Goal: Task Accomplishment & Management: Complete application form

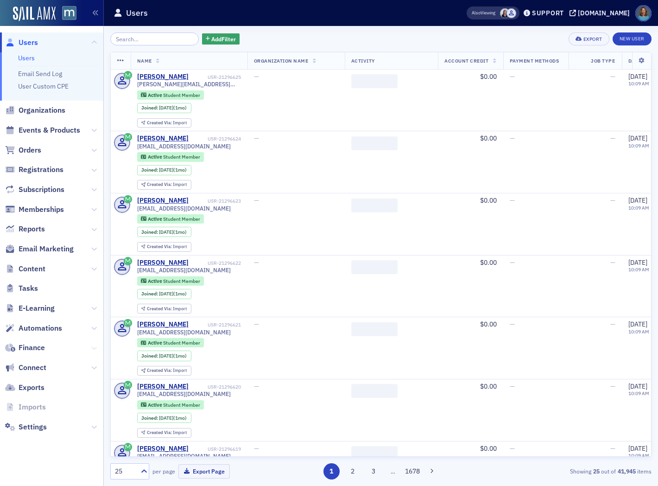
click at [91, 345] on icon at bounding box center [94, 348] width 6 height 6
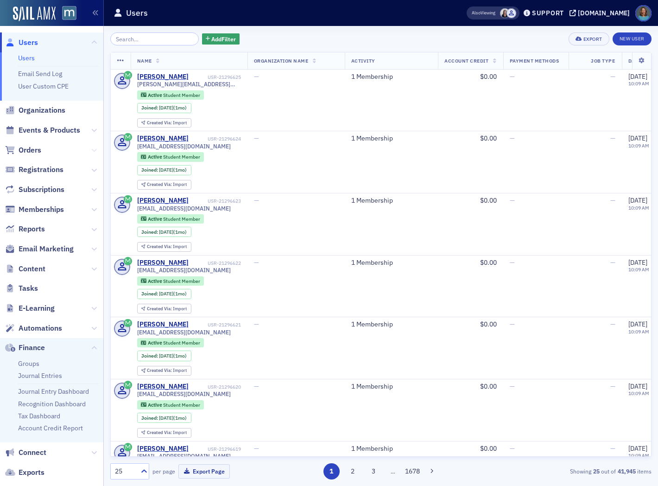
click at [91, 150] on icon at bounding box center [94, 150] width 6 height 6
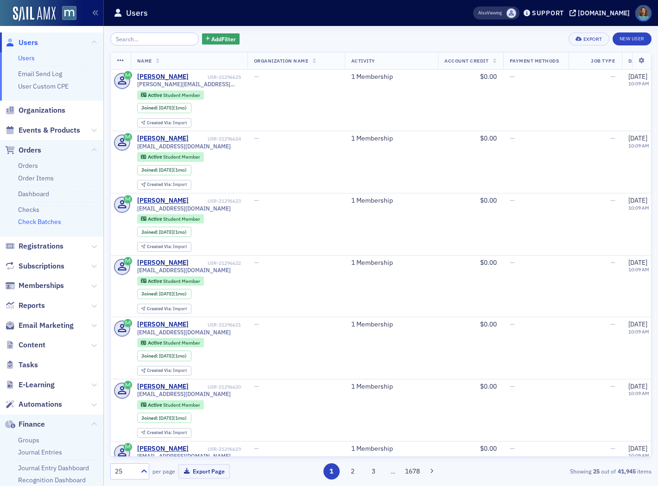
click at [50, 221] on link "Check Batches" at bounding box center [39, 221] width 43 height 8
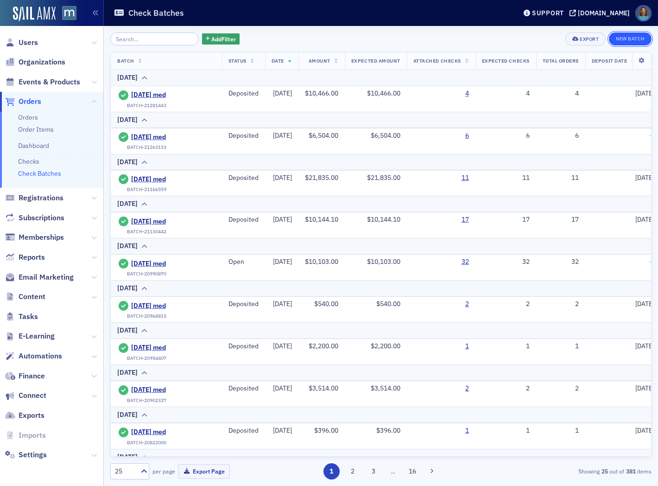
click at [626, 41] on button "New Batch" at bounding box center [630, 38] width 43 height 13
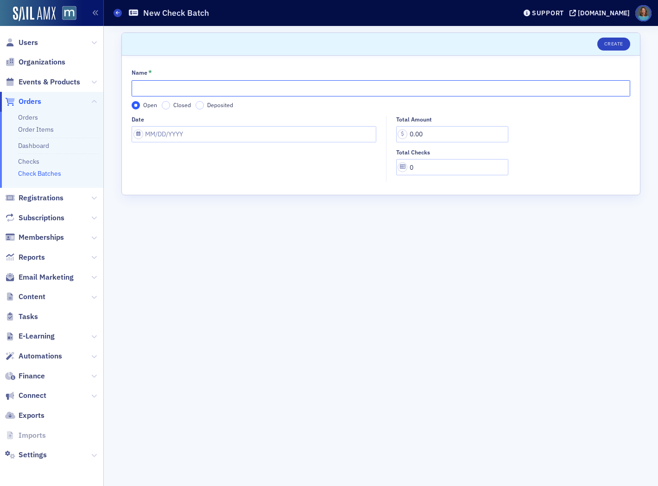
click at [201, 92] on input "Name *" at bounding box center [381, 88] width 499 height 16
type input "2025-09-05 med"
select select "8"
select select "2025"
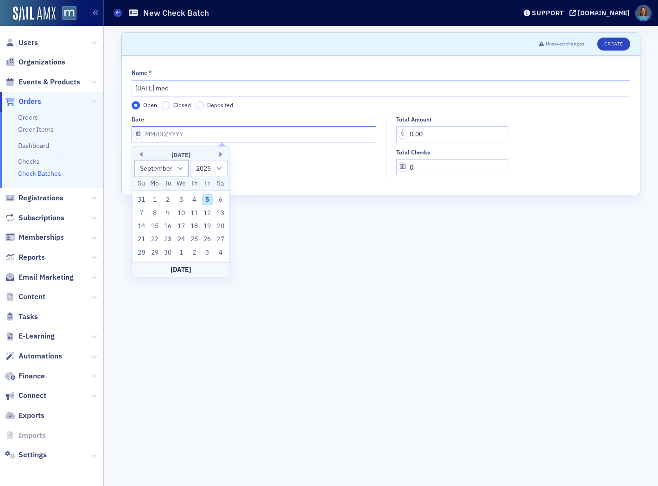
click at [184, 131] on input "Date" at bounding box center [254, 134] width 245 height 16
click at [209, 198] on div "5" at bounding box center [207, 199] width 11 height 11
type input "09/05/2025"
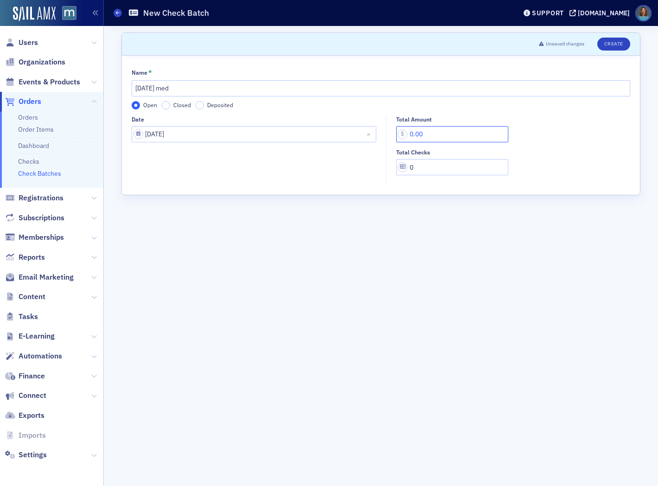
click at [433, 134] on input "0.00" at bounding box center [452, 134] width 112 height 16
click at [614, 43] on button "Create" at bounding box center [613, 44] width 33 height 13
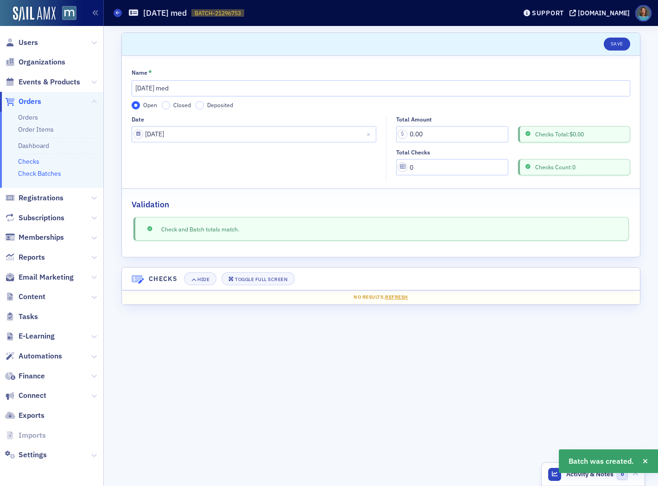
click at [33, 163] on link "Checks" at bounding box center [28, 161] width 21 height 8
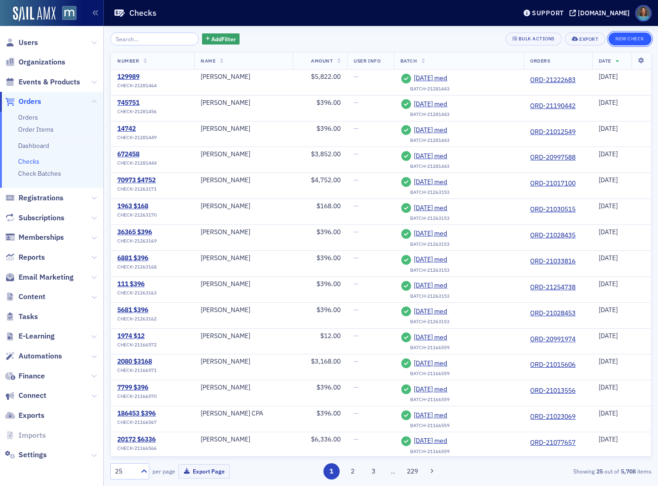
click at [634, 41] on button "New Check" at bounding box center [629, 38] width 43 height 13
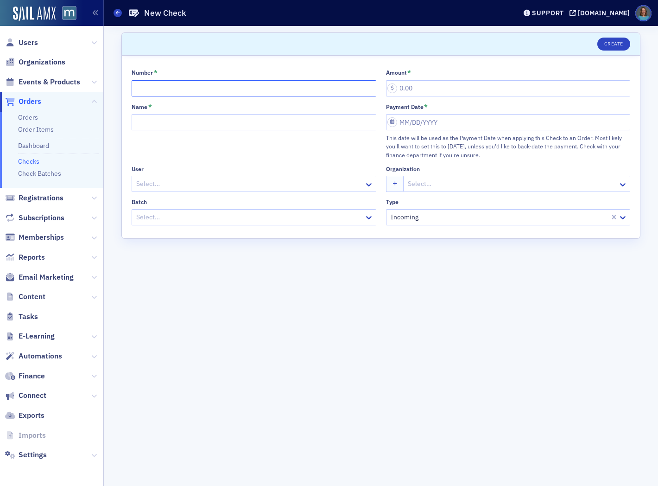
click at [274, 91] on input "Number *" at bounding box center [254, 88] width 245 height 16
type input "18016 $90,000"
type input "90,000.00"
click at [265, 122] on input "Name *" at bounding box center [254, 122] width 245 height 16
click at [34, 116] on link "Orders" at bounding box center [28, 117] width 20 height 8
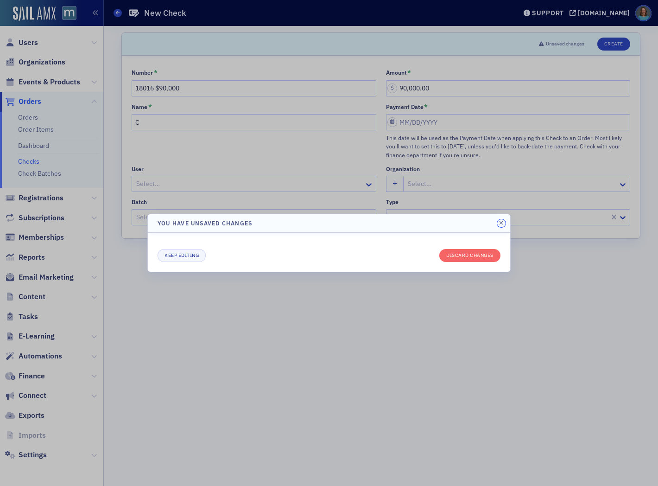
drag, startPoint x: 503, startPoint y: 221, endPoint x: 488, endPoint y: 217, distance: 15.5
click at [500, 221] on icon "button" at bounding box center [501, 223] width 4 height 6
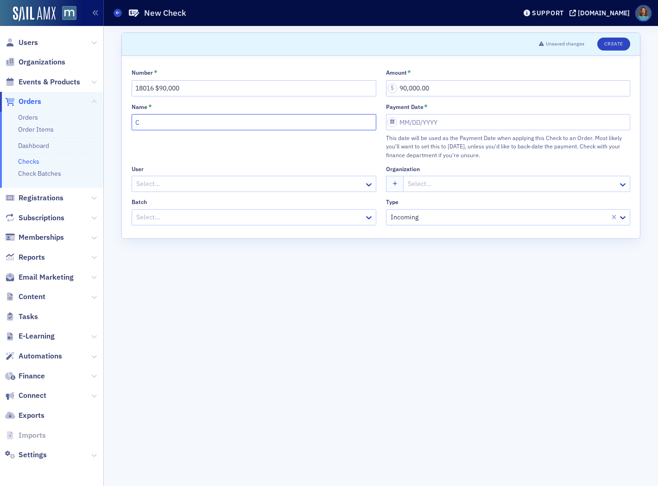
drag, startPoint x: 140, startPoint y: 123, endPoint x: 125, endPoint y: 124, distance: 15.3
click at [125, 124] on div "Number * 18016 $90,000 Amount * 90,000.00 Name * C Payment Date * This date wil…" at bounding box center [381, 147] width 518 height 183
type input "Michael Harlow"
select select "8"
select select "2025"
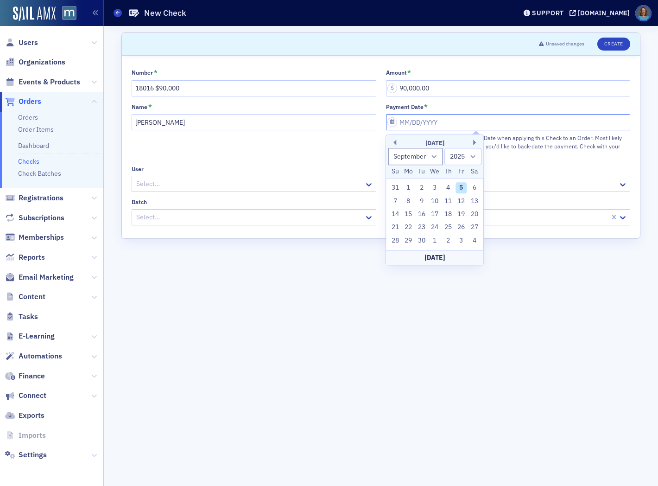
click at [399, 122] on input "Payment Date *" at bounding box center [508, 122] width 245 height 16
click at [456, 186] on div "5" at bounding box center [461, 187] width 11 height 11
type input "09/05/2025"
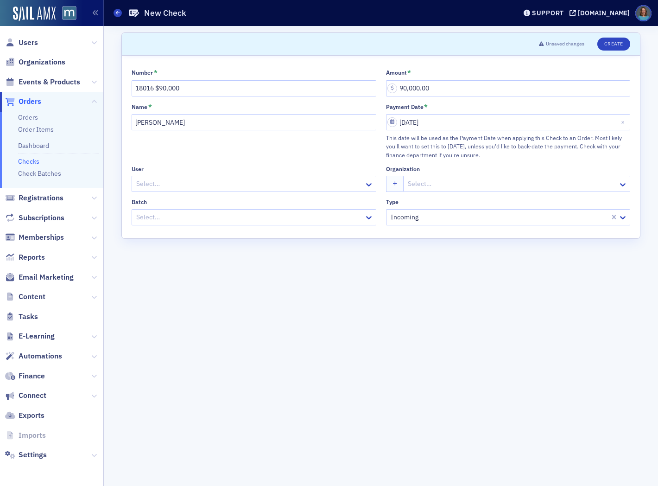
click at [326, 220] on div at bounding box center [249, 217] width 228 height 12
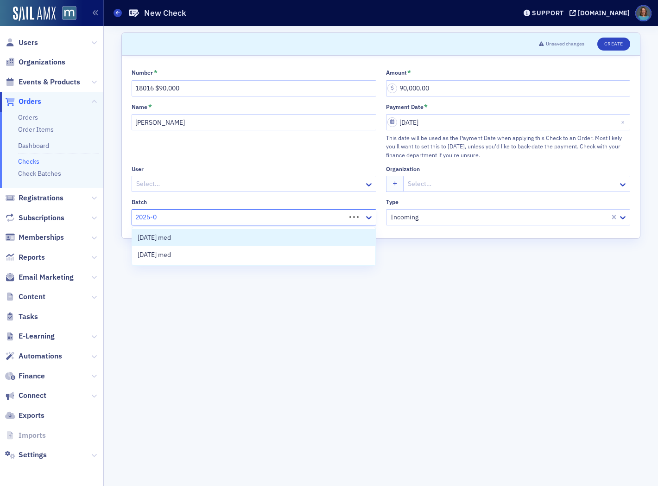
type input "2025-09"
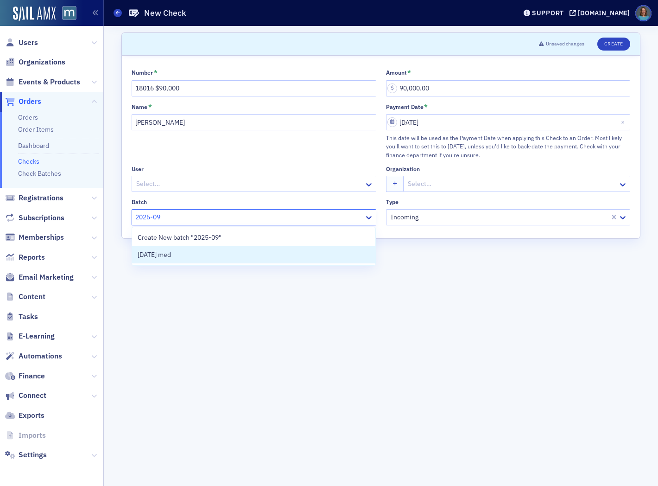
click at [201, 256] on div "[DATE] med" at bounding box center [254, 255] width 232 height 10
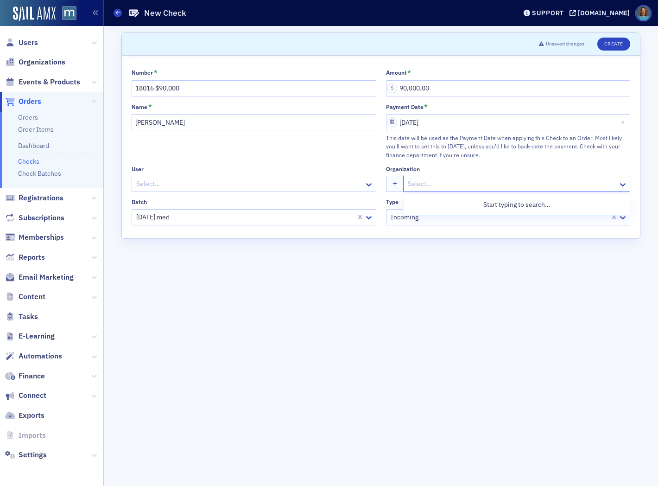
click at [413, 187] on div at bounding box center [512, 184] width 210 height 12
type input "Cohn"
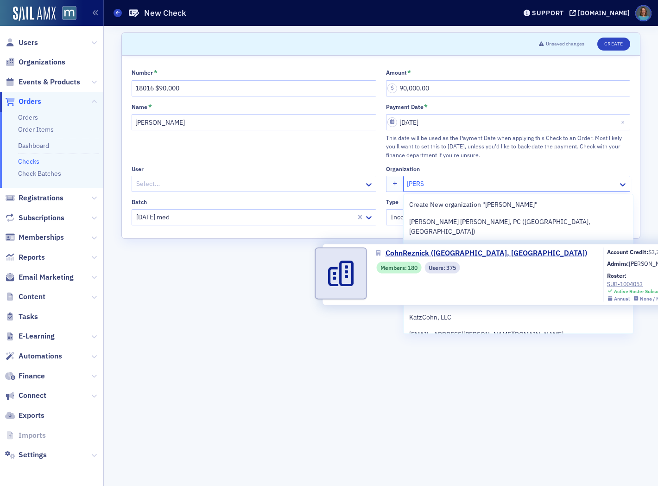
click at [443, 244] on span "CohnReznick (Bethesda, MD)" at bounding box center [497, 249] width 176 height 10
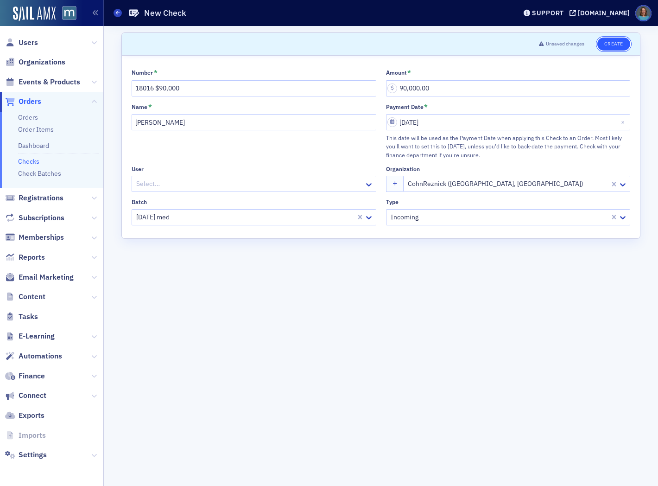
click at [612, 46] on button "Create" at bounding box center [613, 44] width 33 height 13
click at [620, 42] on button "Save" at bounding box center [617, 44] width 26 height 13
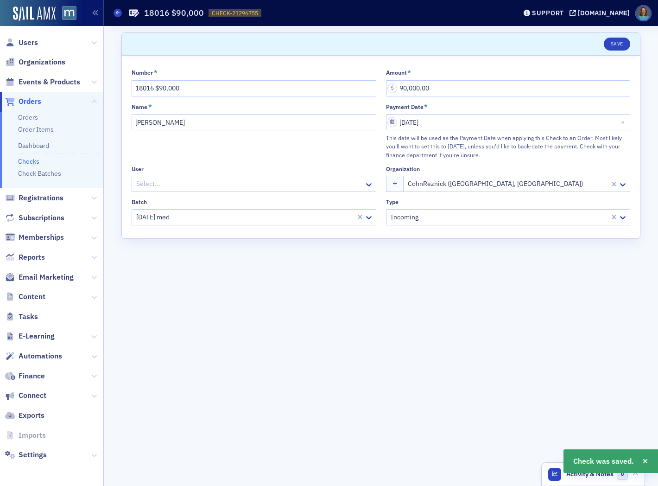
click at [34, 161] on link "Checks" at bounding box center [28, 161] width 21 height 8
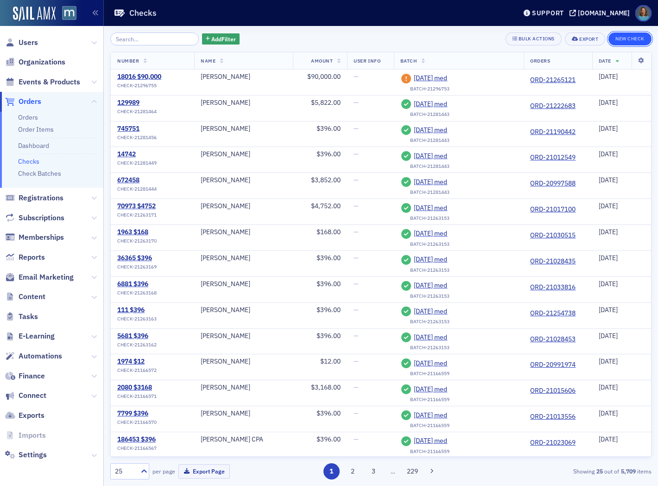
click at [630, 38] on button "New Check" at bounding box center [629, 38] width 43 height 13
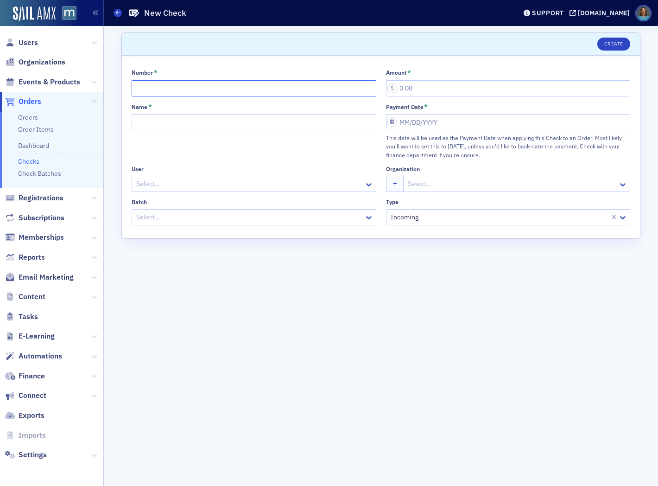
click at [232, 91] on input "Number *" at bounding box center [254, 88] width 245 height 16
type input "66327"
type input "396.00"
type input "[PERSON_NAME]"
select select "8"
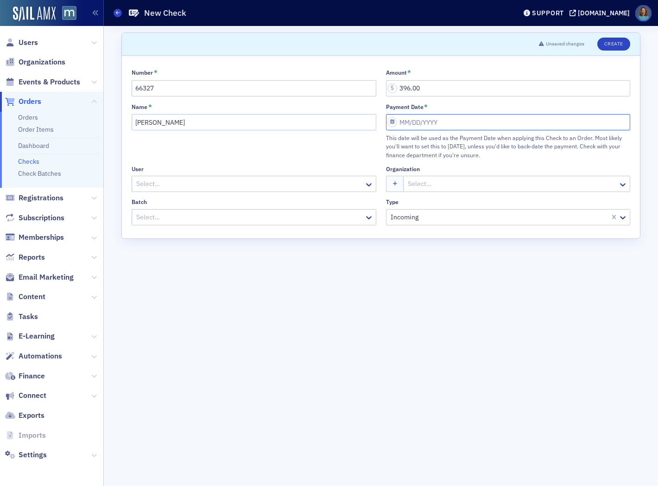
select select "2025"
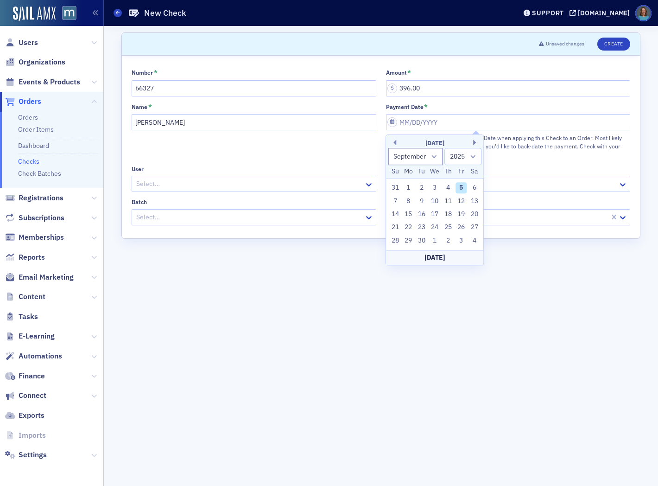
click at [457, 187] on div "5" at bounding box center [461, 187] width 11 height 11
type input "[DATE]"
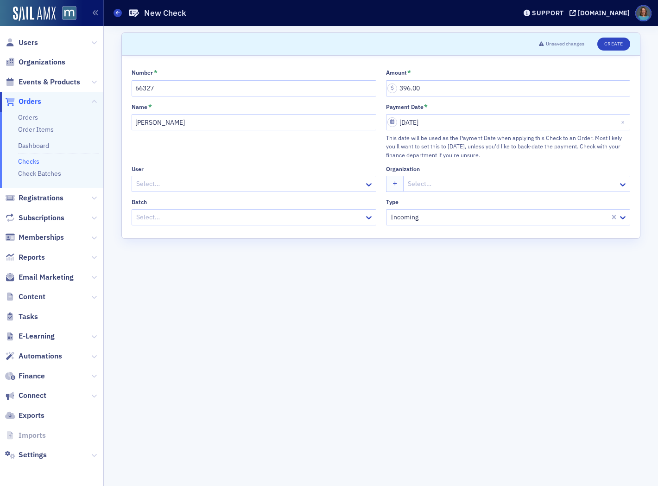
click at [287, 187] on div at bounding box center [249, 184] width 228 height 12
type input "2"
drag, startPoint x: 213, startPoint y: 262, endPoint x: 209, endPoint y: 255, distance: 7.5
click at [211, 262] on form "Scroll to Unsaved changes Create Number * 66327 Amount * 396.00 Name * Richard …" at bounding box center [380, 255] width 519 height 447
click at [198, 220] on div at bounding box center [249, 217] width 228 height 12
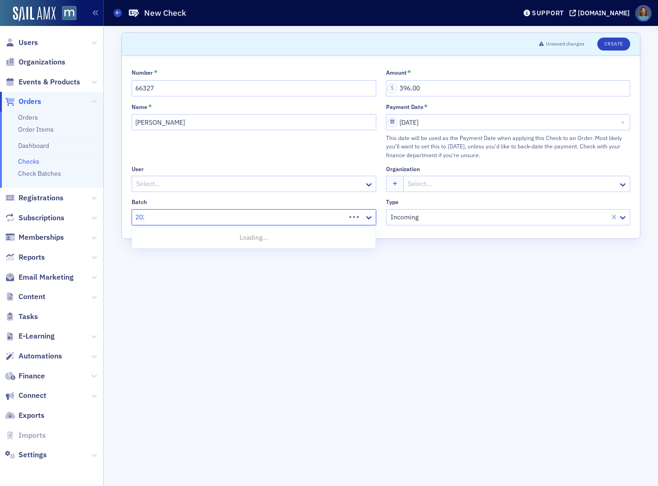
type input "2025"
click at [171, 267] on span "[DATE] med" at bounding box center [154, 272] width 33 height 10
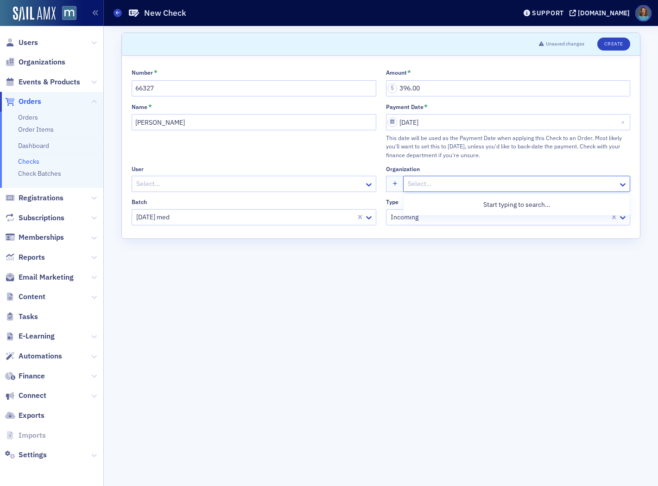
click at [447, 184] on div at bounding box center [512, 184] width 210 height 12
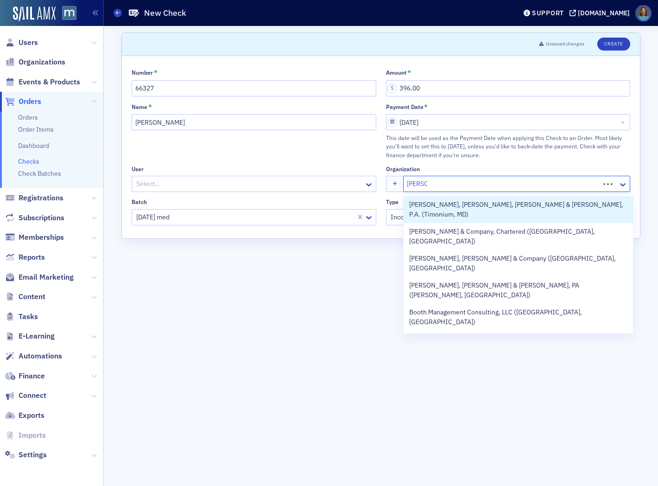
type input "Bowers"
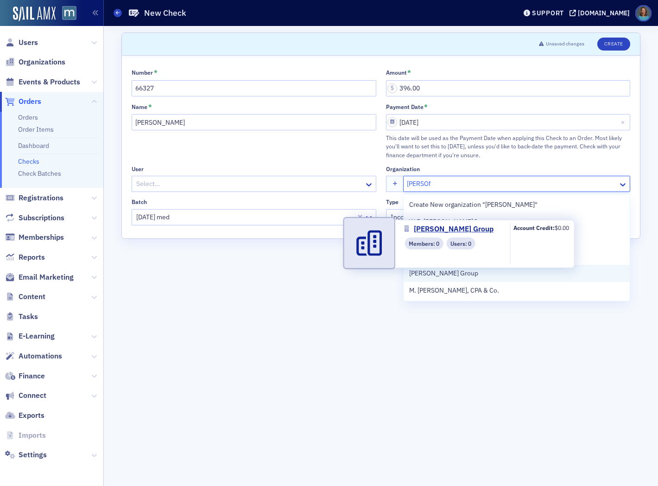
click at [452, 274] on span "Bowers Group" at bounding box center [451, 273] width 84 height 10
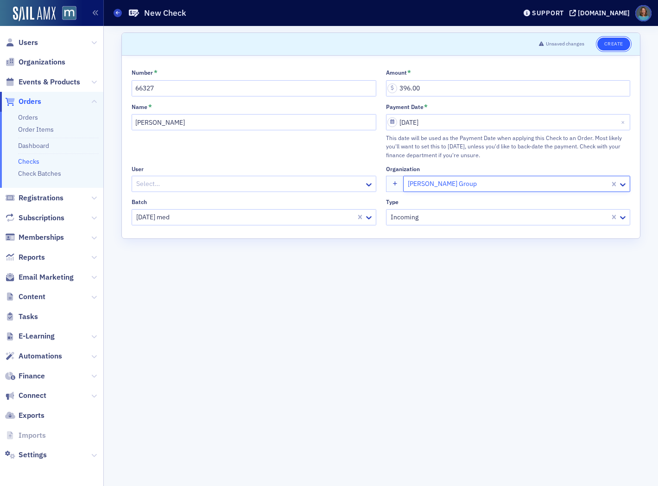
click at [623, 42] on button "Create" at bounding box center [613, 44] width 33 height 13
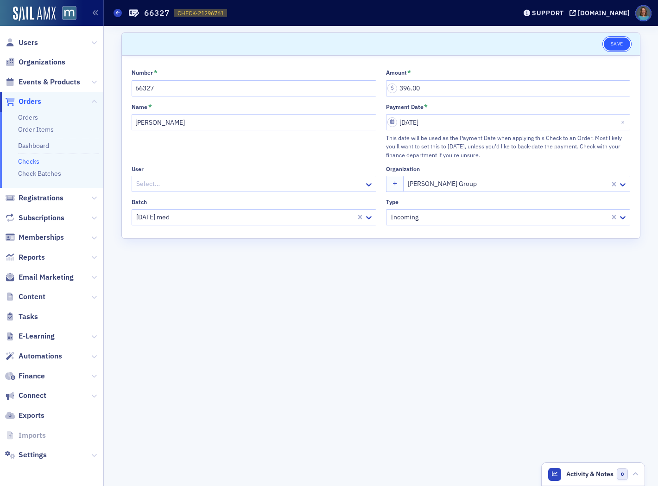
click at [621, 44] on button "Save" at bounding box center [617, 44] width 26 height 13
drag, startPoint x: 615, startPoint y: 42, endPoint x: 609, endPoint y: 42, distance: 6.5
click at [615, 42] on button "Save" at bounding box center [617, 44] width 26 height 13
click at [33, 159] on link "Checks" at bounding box center [28, 161] width 21 height 8
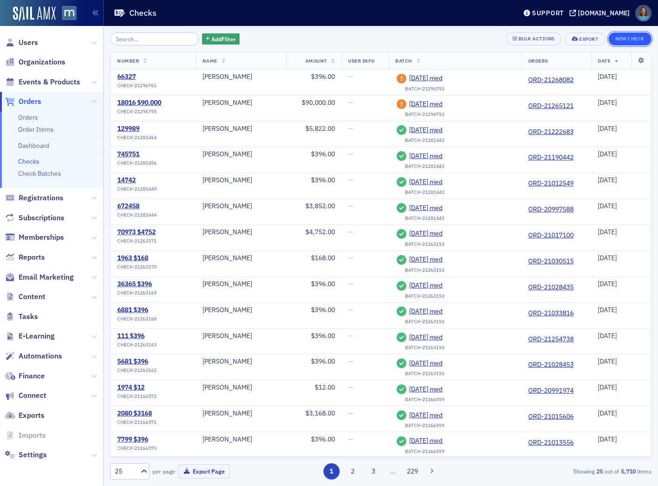
click at [625, 40] on button "New Check" at bounding box center [629, 38] width 43 height 13
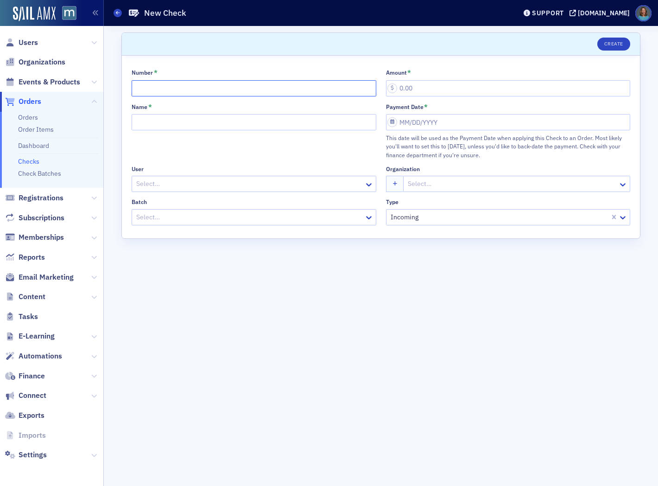
click at [197, 82] on input "Number *" at bounding box center [254, 88] width 245 height 16
type input "129676 $384"
type input "384.00"
type input "Sandra Glock"
select select "8"
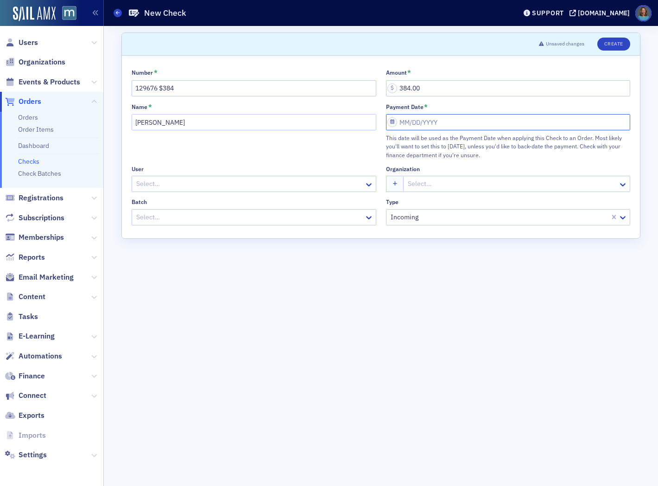
select select "2025"
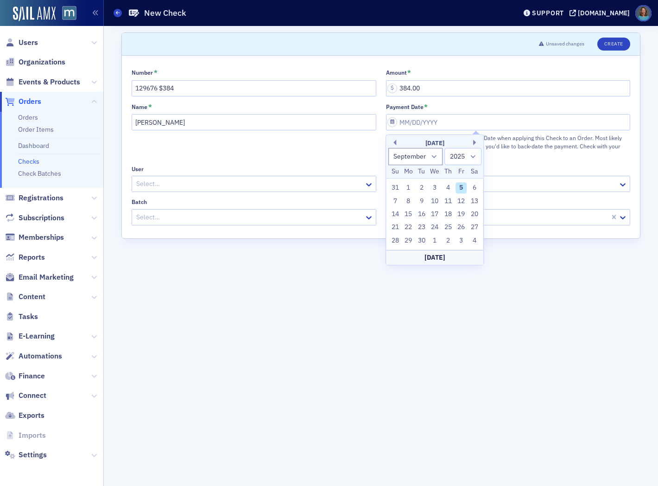
click at [461, 187] on div "5" at bounding box center [461, 187] width 11 height 11
type input "[DATE]"
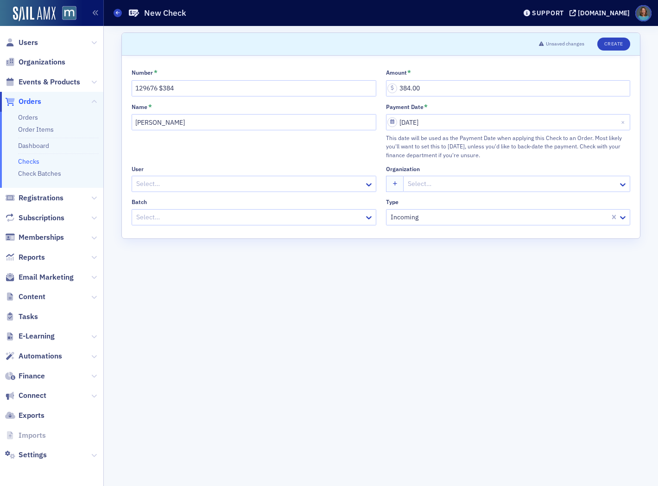
click at [307, 217] on div at bounding box center [249, 217] width 228 height 12
type input "2025"
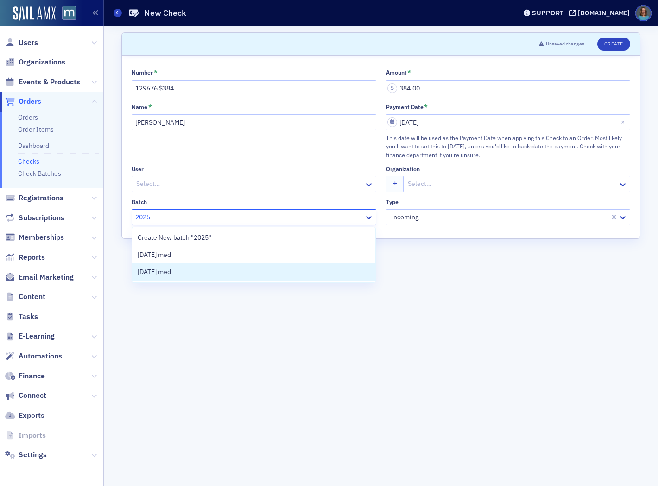
click at [171, 268] on span "[DATE] med" at bounding box center [154, 272] width 33 height 10
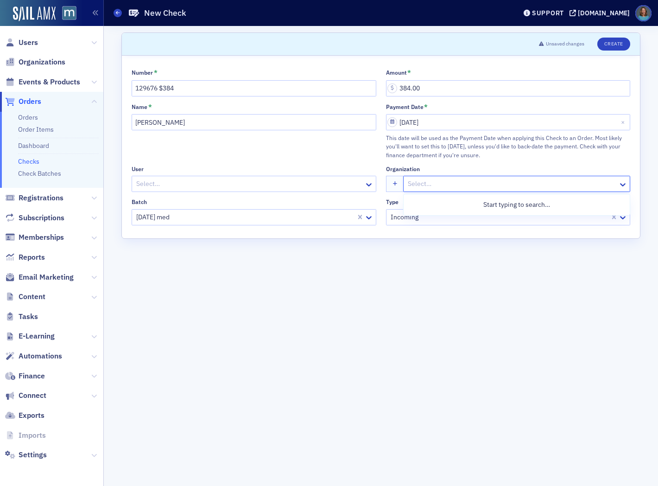
click at [431, 190] on div "Select…" at bounding box center [511, 183] width 215 height 13
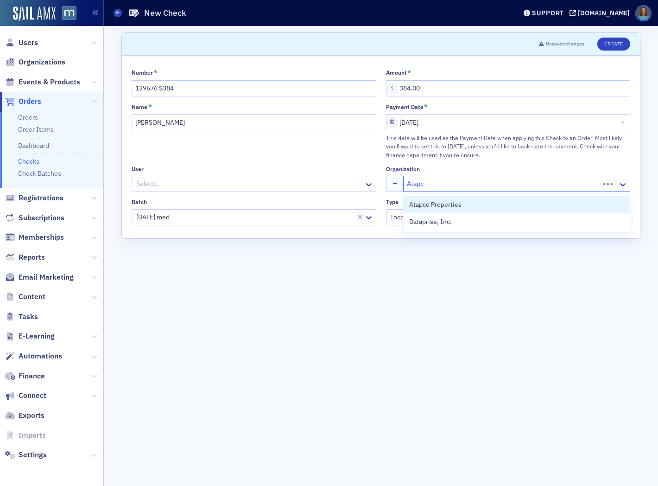
type input "Atapco"
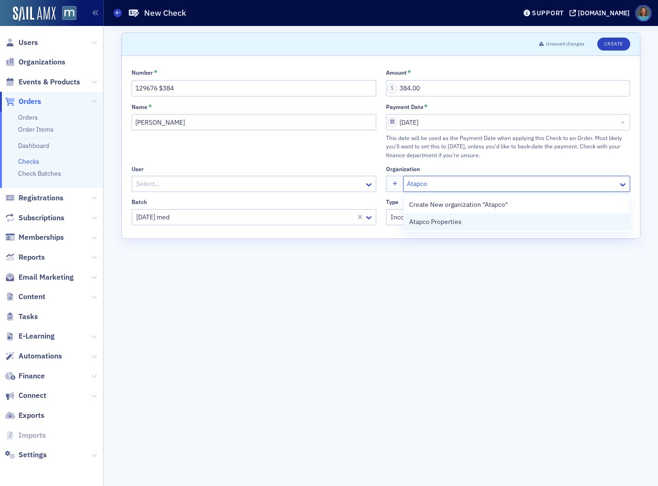
click at [440, 221] on span "Atapco Properties" at bounding box center [451, 222] width 84 height 10
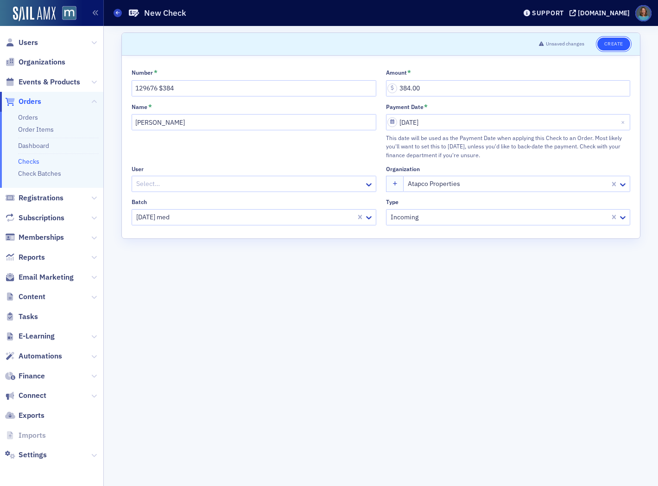
click at [612, 47] on button "Create" at bounding box center [613, 44] width 33 height 13
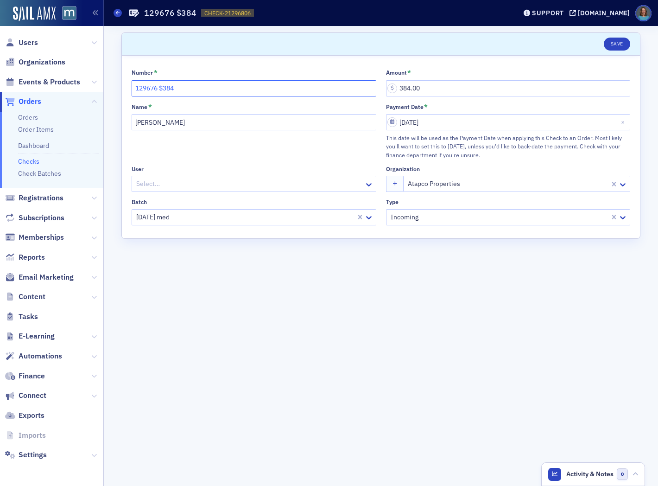
drag, startPoint x: 190, startPoint y: 87, endPoint x: 131, endPoint y: 88, distance: 58.9
click at [132, 88] on input "129676 $384" at bounding box center [254, 88] width 245 height 16
type input "13548 $396"
type input "396.00"
type input "[PERSON_NAME]"
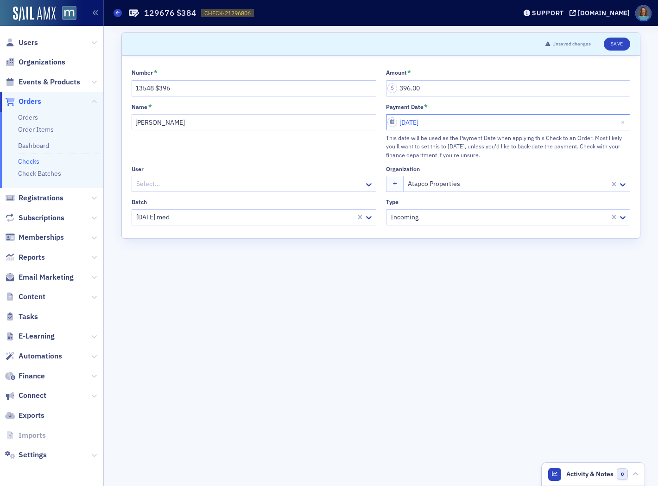
select select "8"
select select "2025"
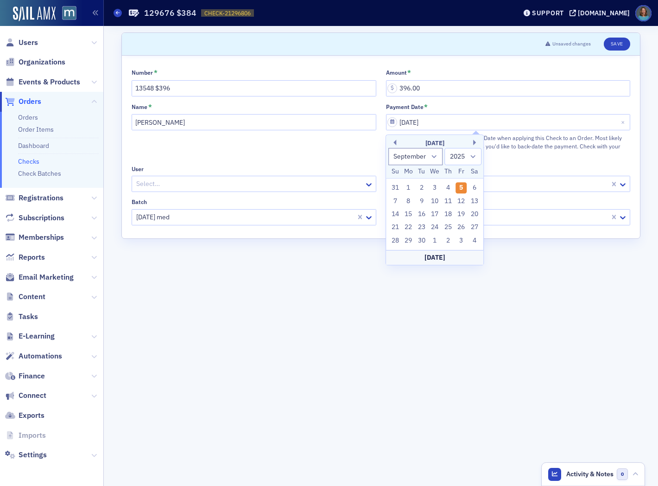
drag, startPoint x: 271, startPoint y: 280, endPoint x: 331, endPoint y: 270, distance: 60.7
click at [272, 280] on form "Scroll to Unsaved changes Save Number * 13548 $396 Amount * 396.00 Name * Avery…" at bounding box center [380, 255] width 519 height 447
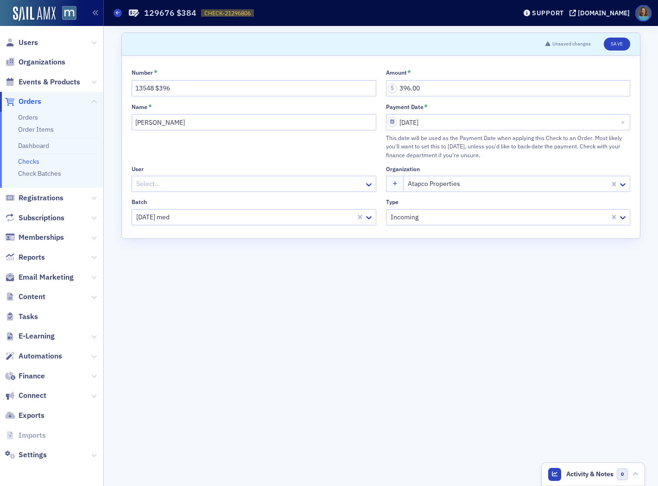
click at [564, 182] on div at bounding box center [508, 184] width 202 height 12
drag, startPoint x: 500, startPoint y: 179, endPoint x: 436, endPoint y: 183, distance: 64.5
click at [423, 175] on div "Organization Atapco Properties" at bounding box center [508, 178] width 245 height 26
drag, startPoint x: 624, startPoint y: 181, endPoint x: 564, endPoint y: 182, distance: 59.8
click at [622, 181] on icon at bounding box center [622, 184] width 9 height 9
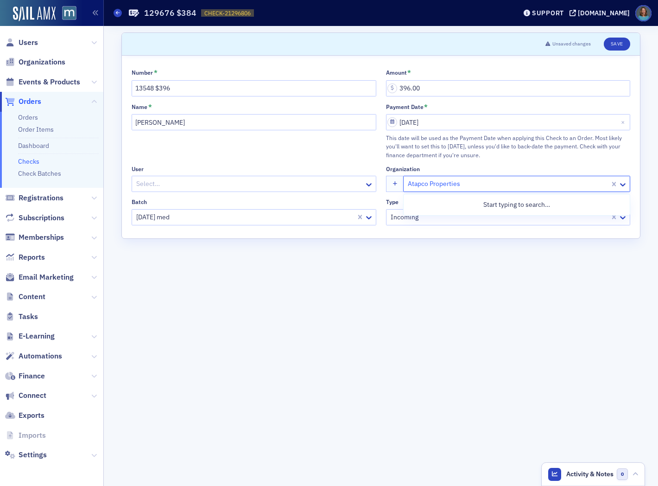
drag, startPoint x: 614, startPoint y: 184, endPoint x: 576, endPoint y: 177, distance: 38.9
click at [462, 183] on div at bounding box center [512, 184] width 210 height 12
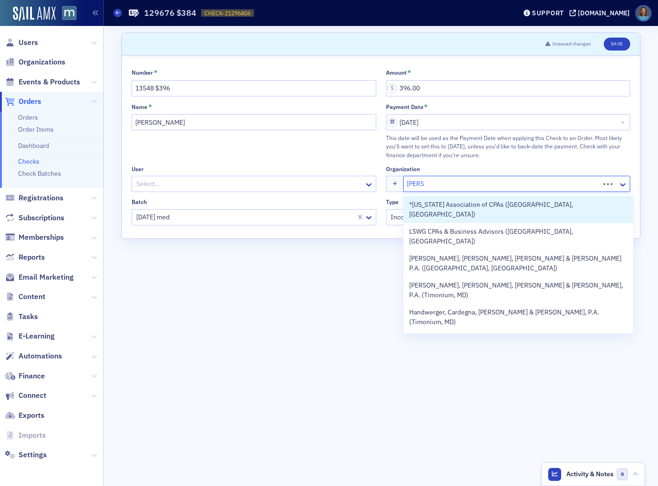
type input "allmond"
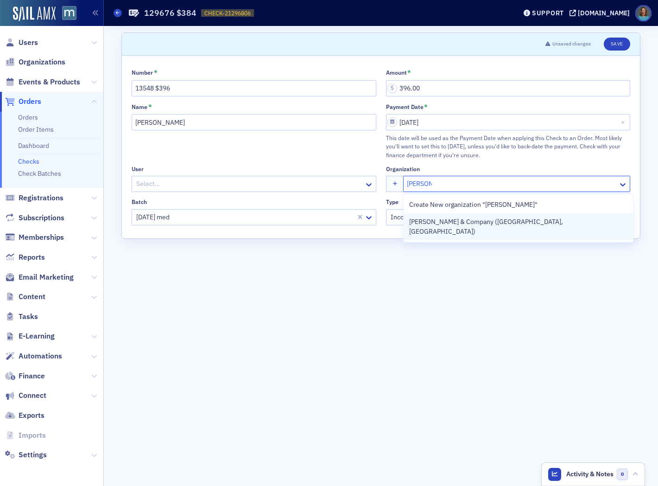
click at [458, 220] on span "Allmond & Company (Lanham, MD)" at bounding box center [518, 226] width 218 height 19
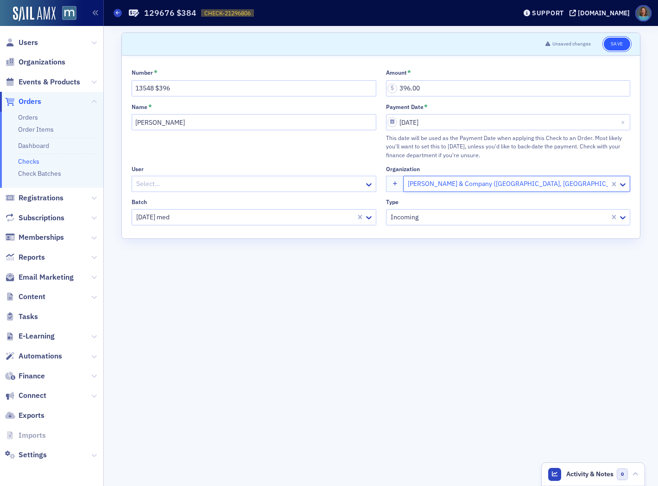
click at [613, 45] on button "Save" at bounding box center [617, 44] width 26 height 13
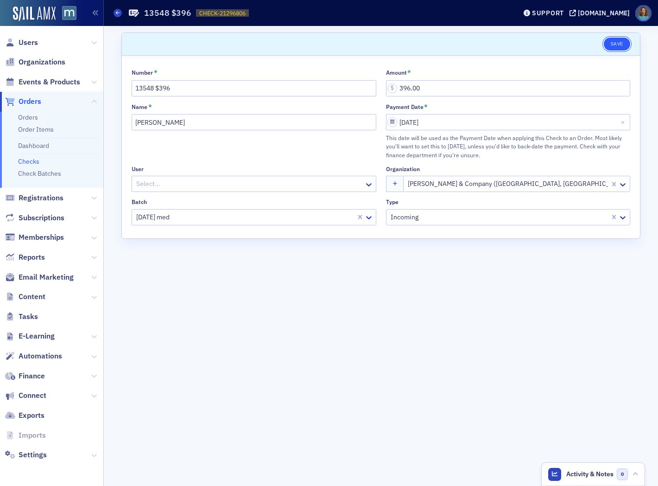
drag, startPoint x: 620, startPoint y: 42, endPoint x: 608, endPoint y: 43, distance: 12.1
click at [619, 43] on button "Save" at bounding box center [617, 44] width 26 height 13
click at [34, 160] on link "Checks" at bounding box center [28, 161] width 21 height 8
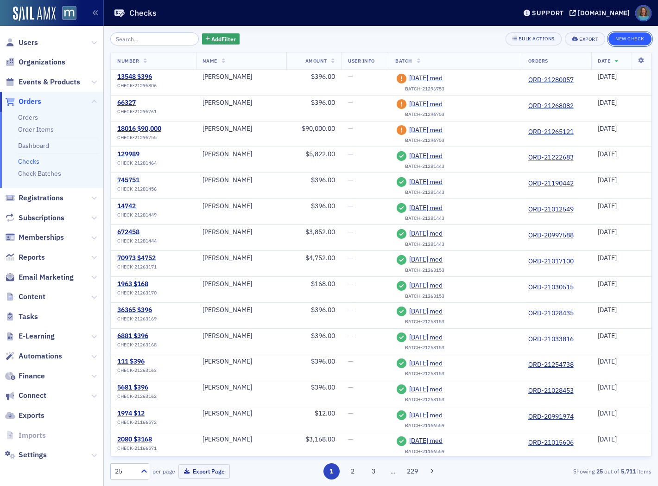
click at [619, 41] on button "New Check" at bounding box center [629, 38] width 43 height 13
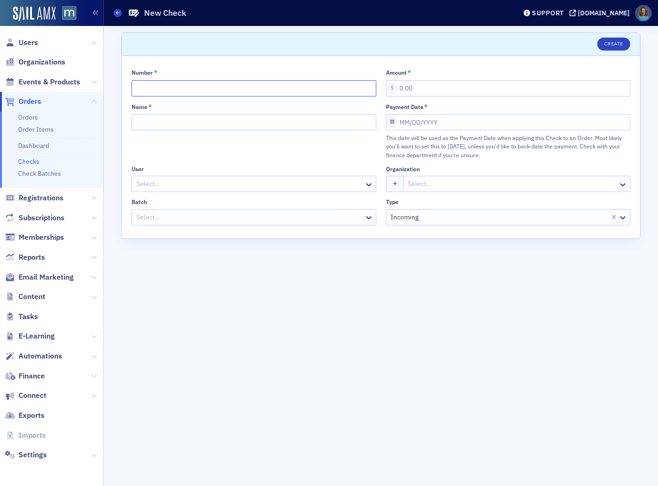
click at [189, 90] on input "Number *" at bounding box center [254, 88] width 245 height 16
type input "746280 $396"
type input "396.00"
type input "[PERSON_NAME]"
select select "8"
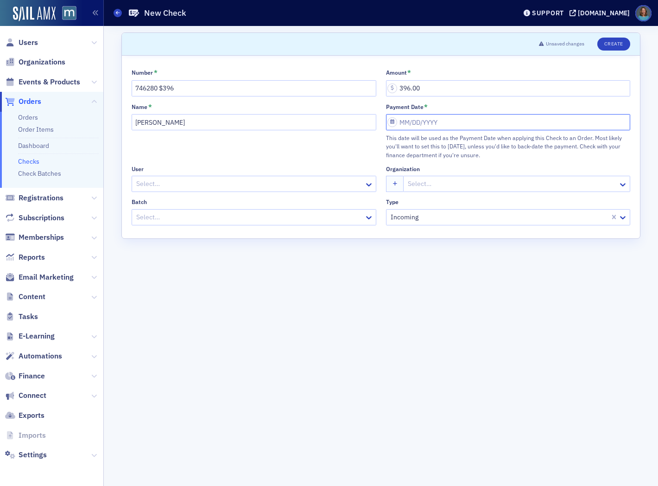
select select "2025"
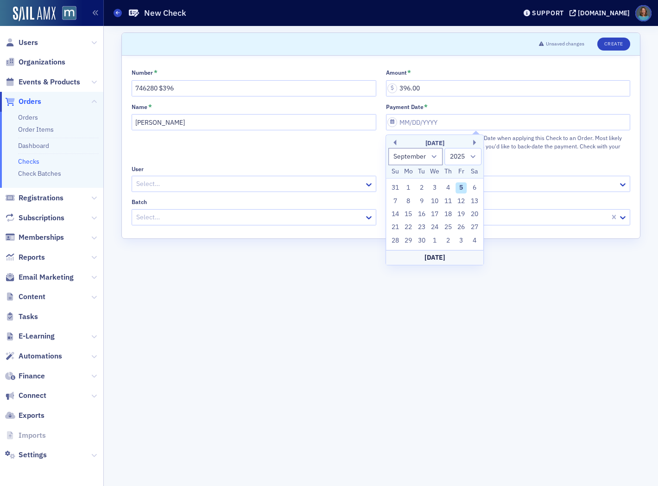
click at [463, 187] on div "5" at bounding box center [461, 187] width 11 height 11
type input "[DATE]"
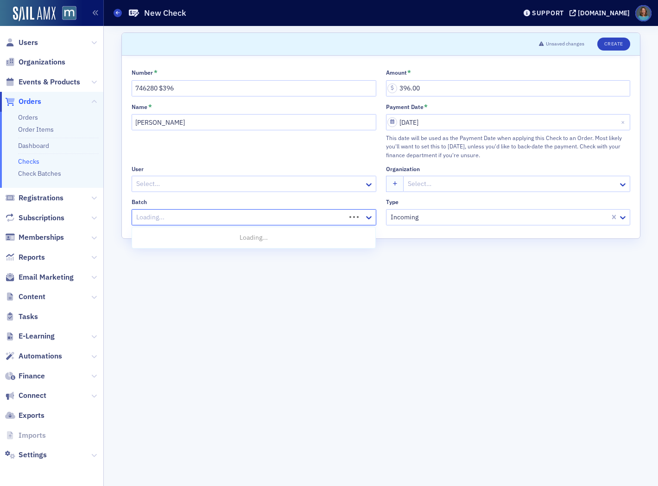
click at [234, 219] on div at bounding box center [239, 217] width 209 height 12
type input "2025"
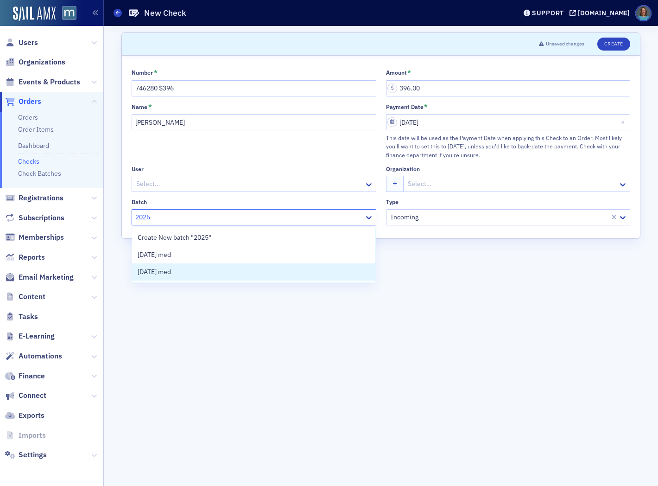
click at [191, 270] on div "[DATE] med" at bounding box center [254, 272] width 232 height 10
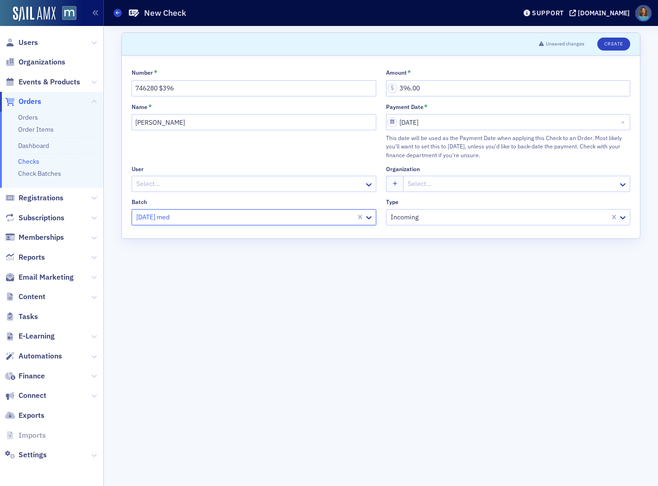
click at [433, 188] on div at bounding box center [512, 184] width 210 height 12
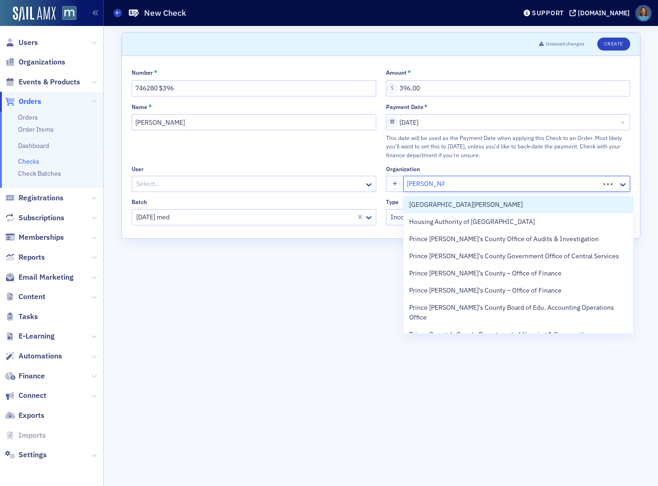
type input "prince george"
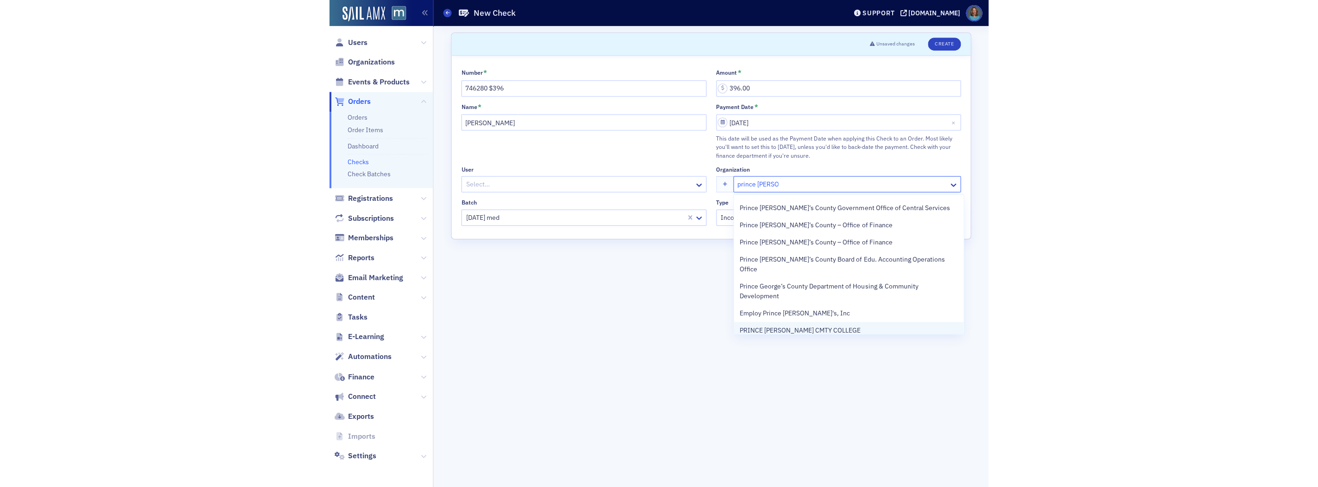
scroll to position [103, 0]
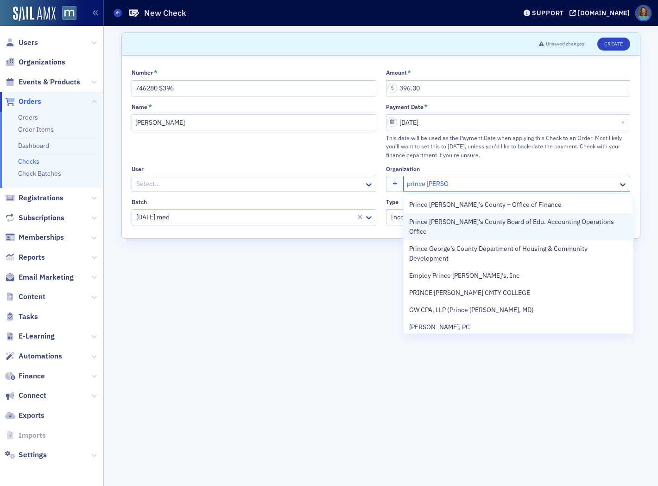
click at [520, 221] on span "Prince George’s County Board of Edu. Accounting Operations Office" at bounding box center [518, 226] width 218 height 19
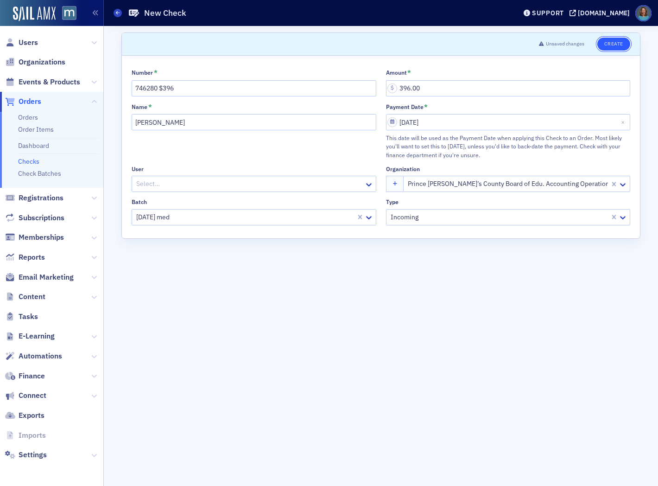
click at [612, 43] on button "Create" at bounding box center [613, 44] width 33 height 13
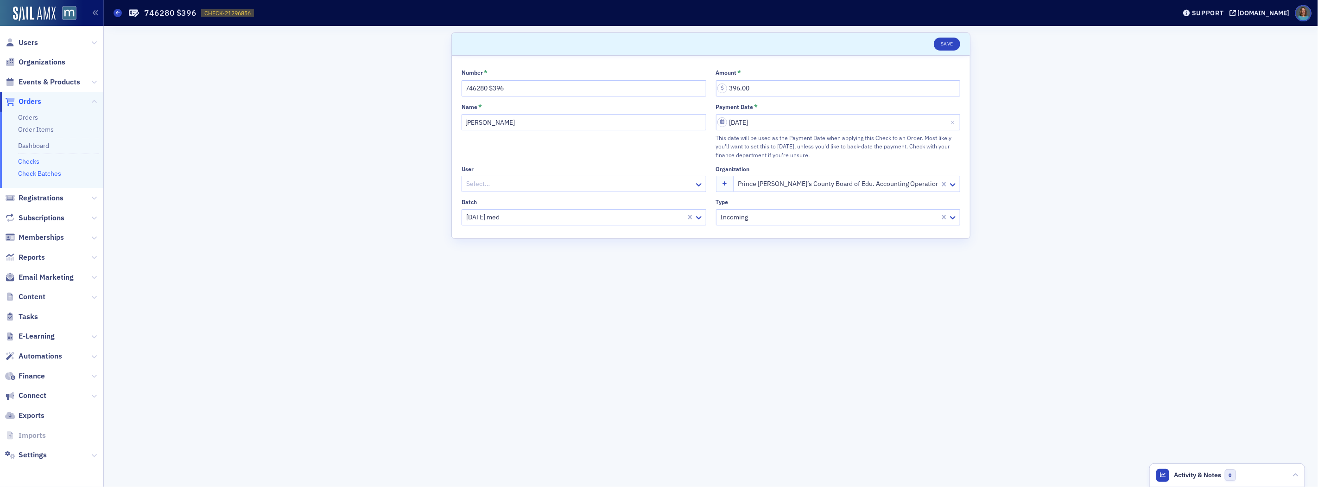
click at [53, 176] on link "Check Batches" at bounding box center [39, 173] width 43 height 8
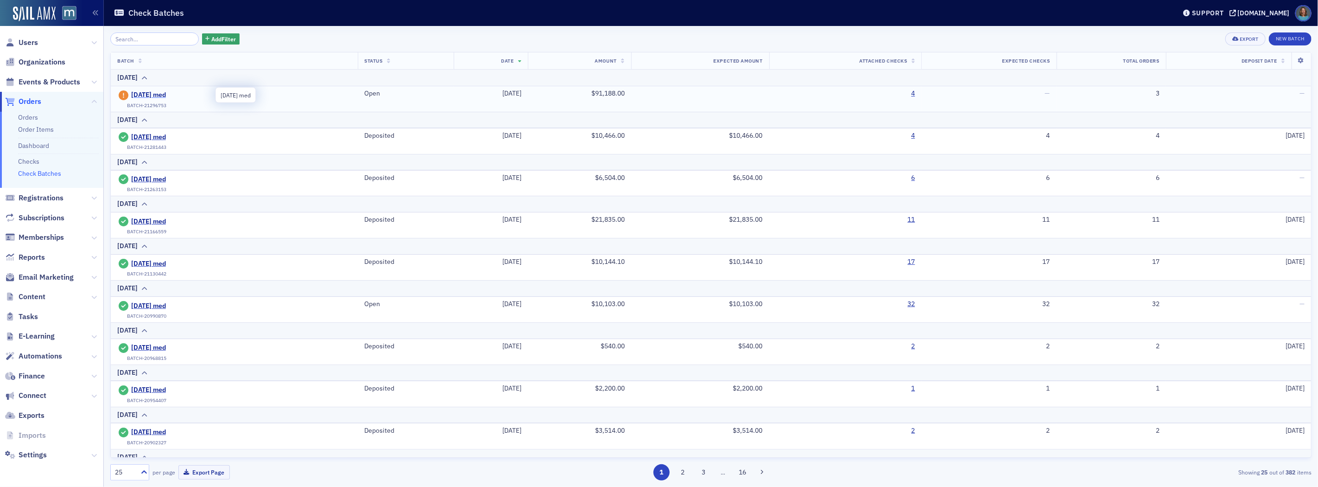
click at [175, 94] on span "[DATE] med" at bounding box center [173, 95] width 84 height 8
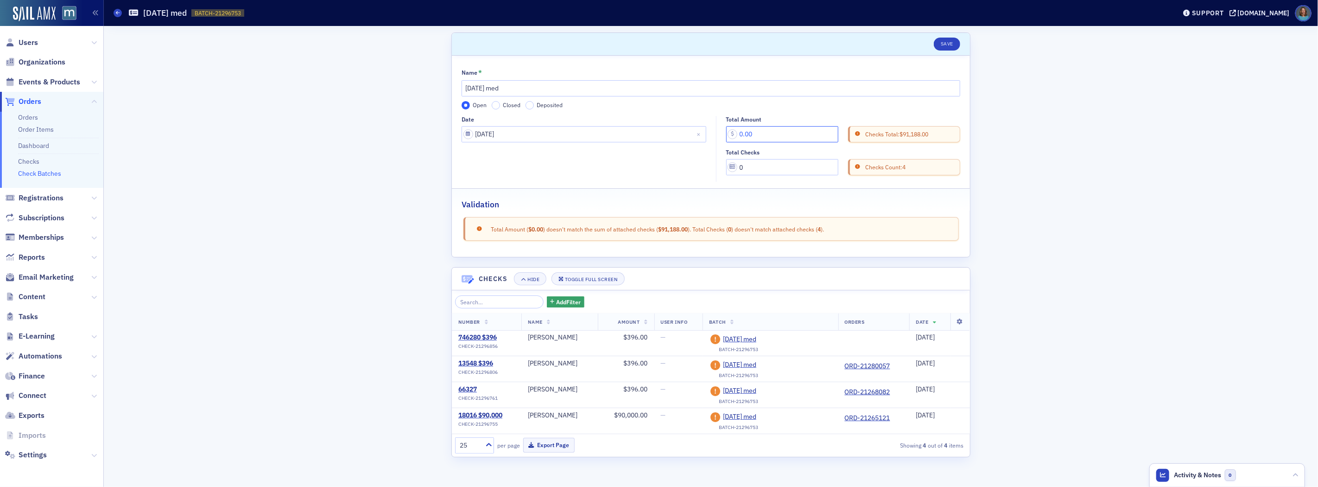
drag, startPoint x: 770, startPoint y: 133, endPoint x: 722, endPoint y: 128, distance: 48.0
click at [658, 128] on div "Total Amount 0.00 Checks Total: $91,188.00 Total Checks 0 Checks Count: 4" at bounding box center [840, 146] width 249 height 60
type input "91,188.00"
click at [658, 166] on input "0" at bounding box center [782, 167] width 112 height 16
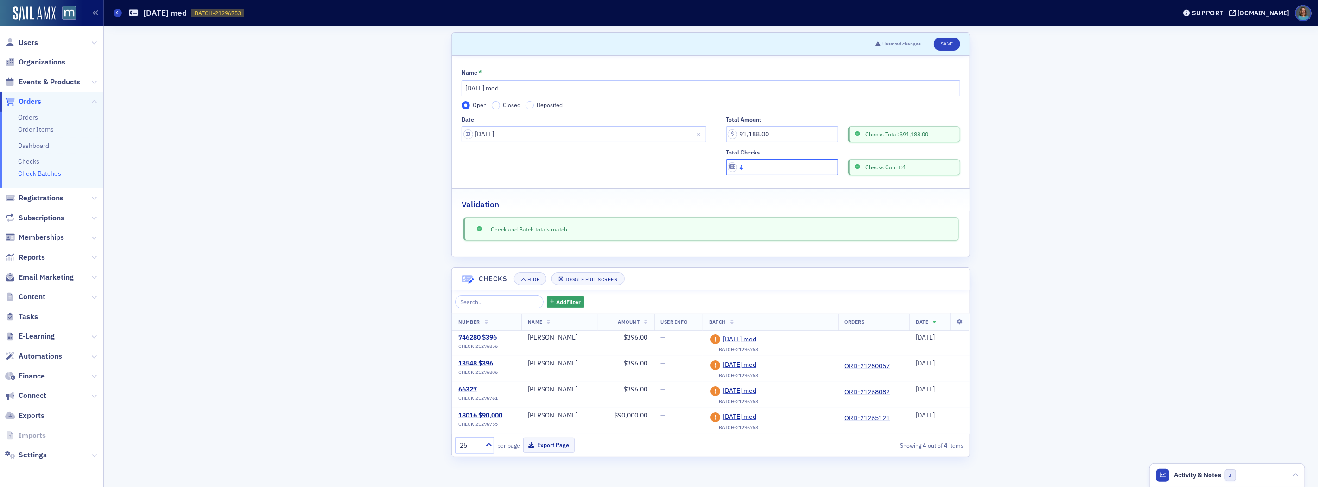
type input "4"
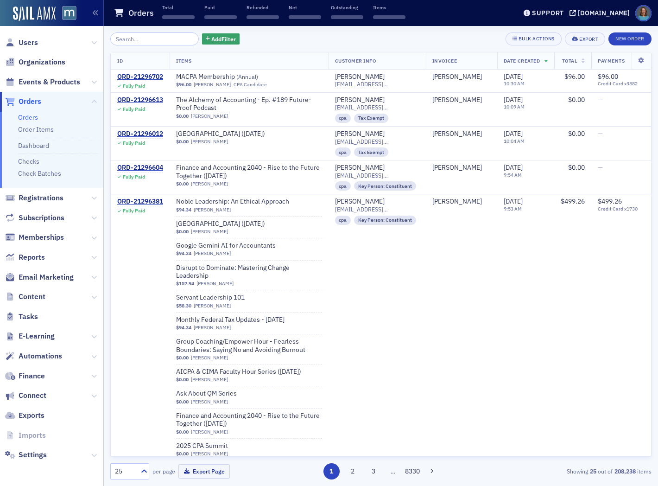
click at [146, 38] on input "search" at bounding box center [154, 38] width 89 height 13
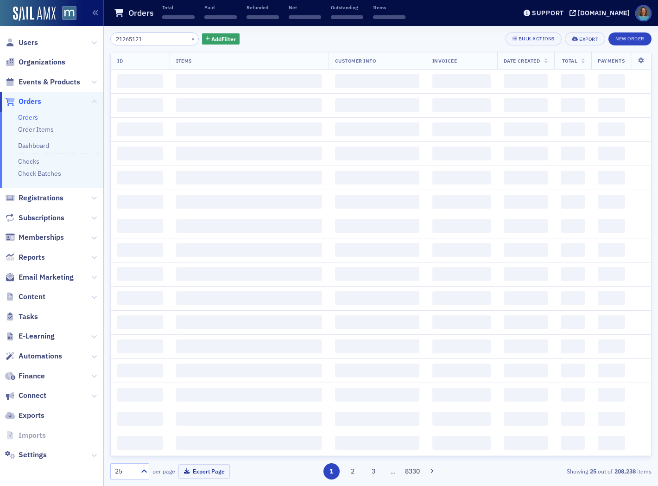
type input "21265121"
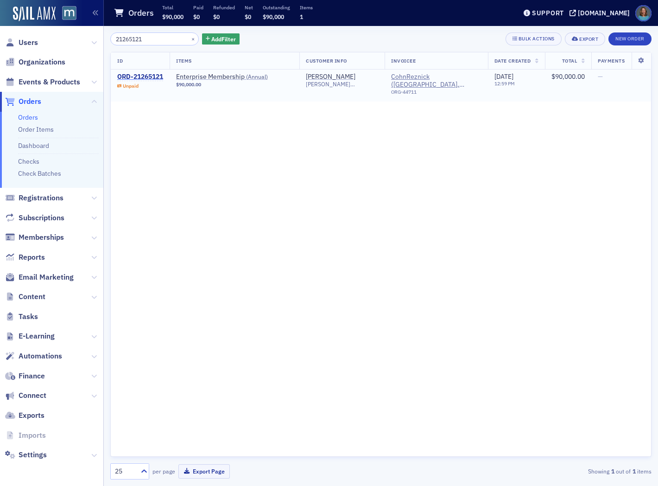
click at [158, 76] on div "ORD-21265121" at bounding box center [140, 77] width 46 height 8
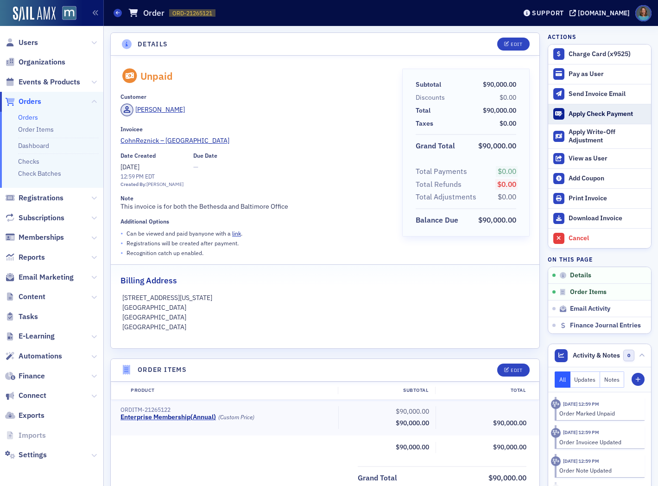
click at [572, 114] on div "Apply Check Payment" at bounding box center [608, 114] width 78 height 8
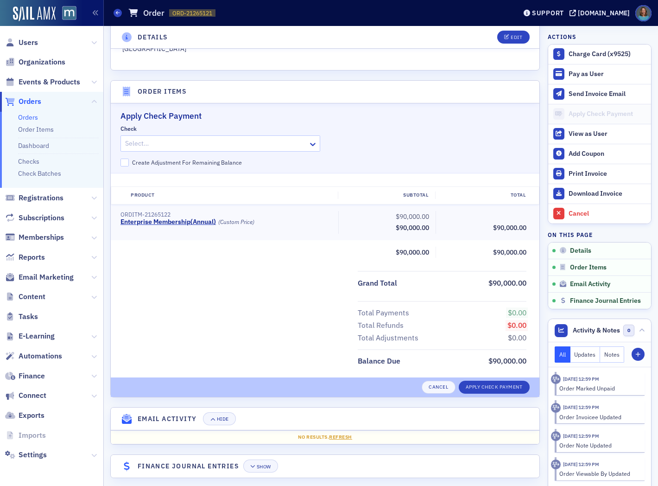
scroll to position [285, 0]
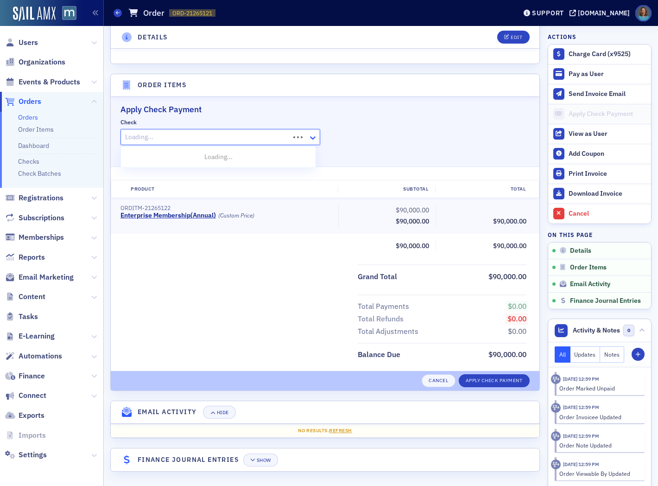
click at [310, 137] on icon at bounding box center [313, 137] width 6 height 3
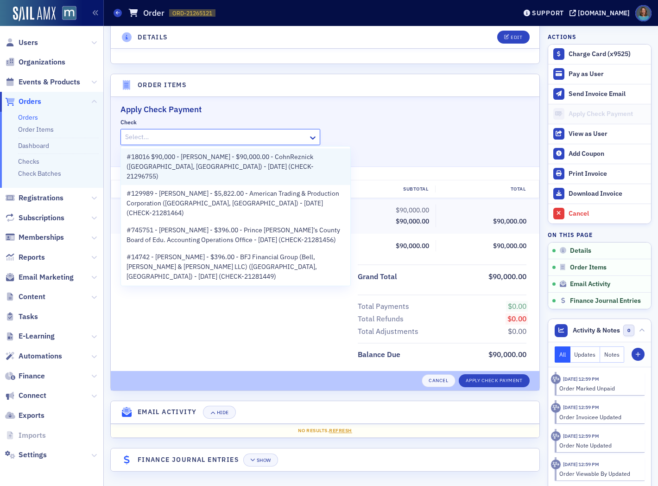
click at [270, 154] on span "#18016 $90,000 - Michael Harlow - $90,000.00 - CohnReznick (Bethesda, MD) - 9/5…" at bounding box center [236, 166] width 218 height 29
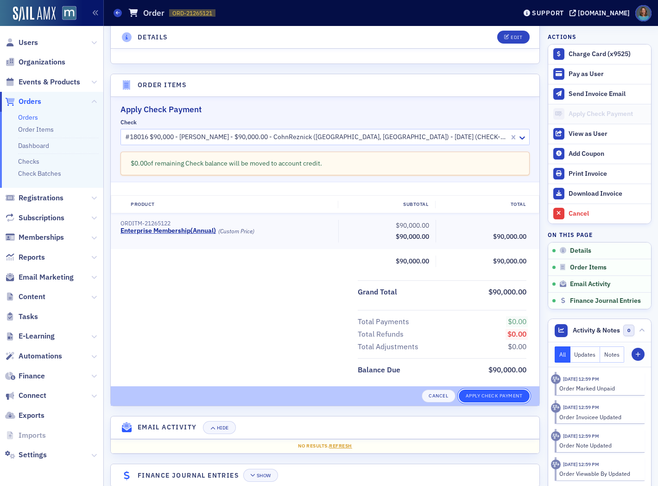
click at [475, 392] on button "Apply Check Payment" at bounding box center [494, 395] width 71 height 13
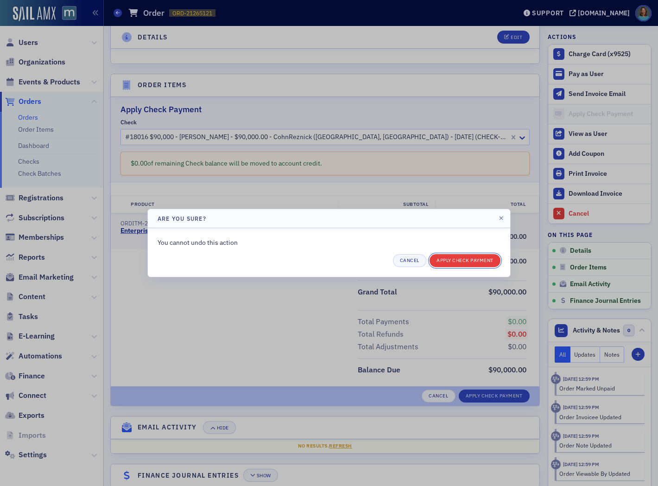
click at [457, 261] on button "Apply Check Payment" at bounding box center [465, 260] width 71 height 13
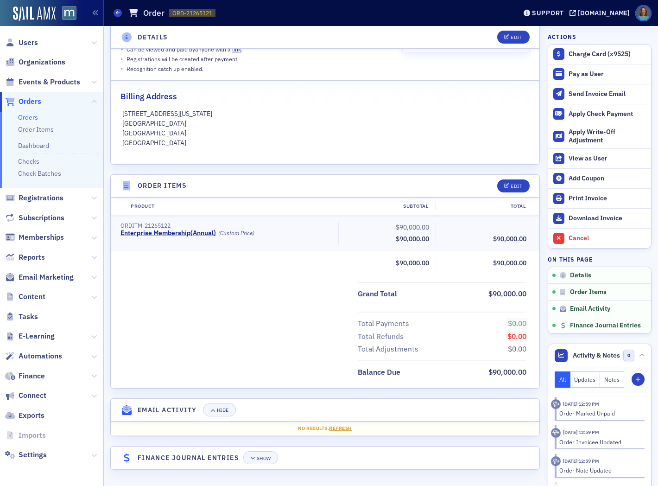
scroll to position [182, 0]
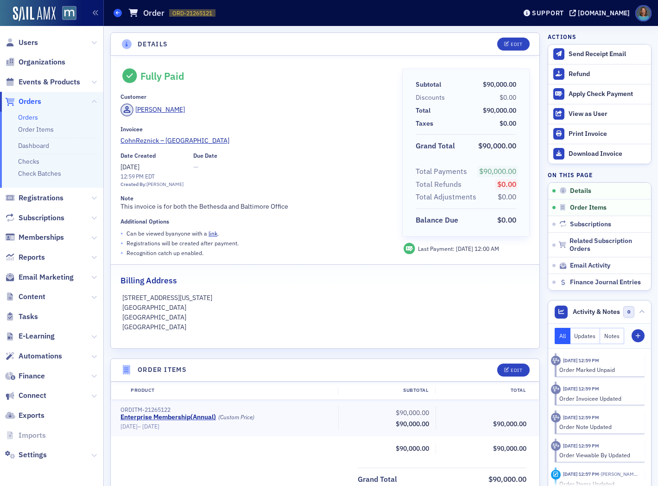
click at [119, 13] on icon at bounding box center [118, 13] width 4 height 4
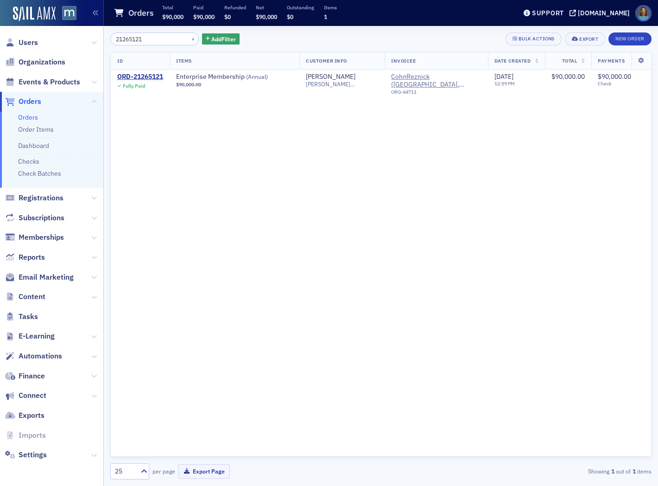
drag, startPoint x: 153, startPoint y: 40, endPoint x: 103, endPoint y: 33, distance: 50.5
click at [107, 35] on div "21265121 × Add Filter Bulk Actions Export New Order ID Items Customer Info Invo…" at bounding box center [381, 256] width 554 height 460
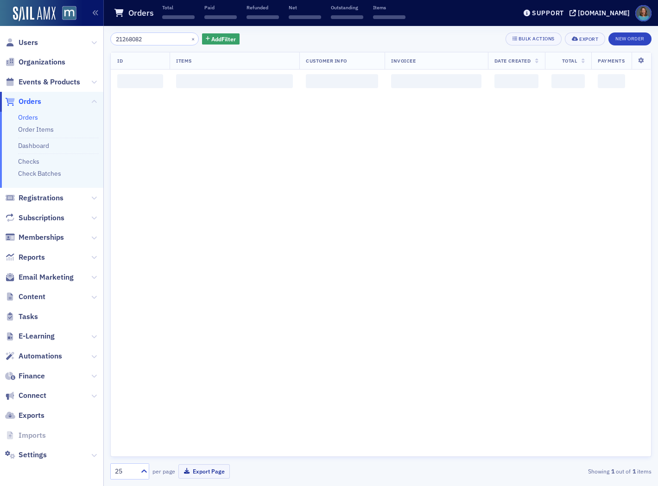
type input "21268082"
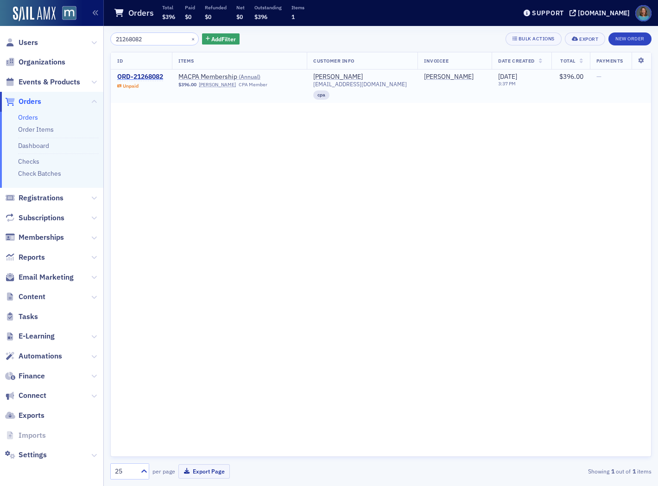
click at [154, 73] on div "ORD-21268082" at bounding box center [140, 77] width 46 height 8
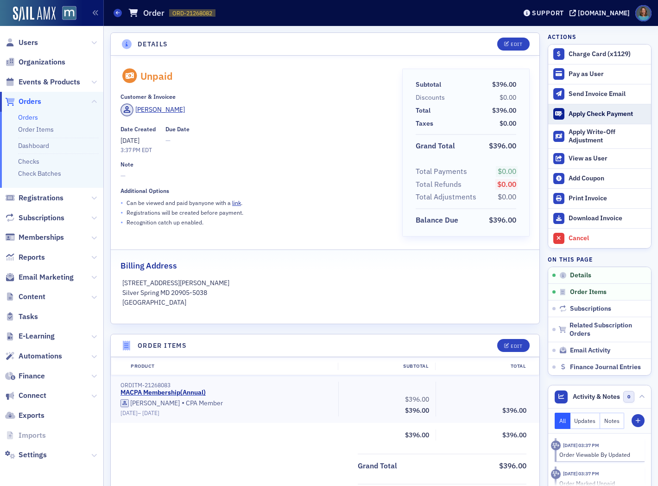
click at [586, 114] on div "Apply Check Payment" at bounding box center [608, 114] width 78 height 8
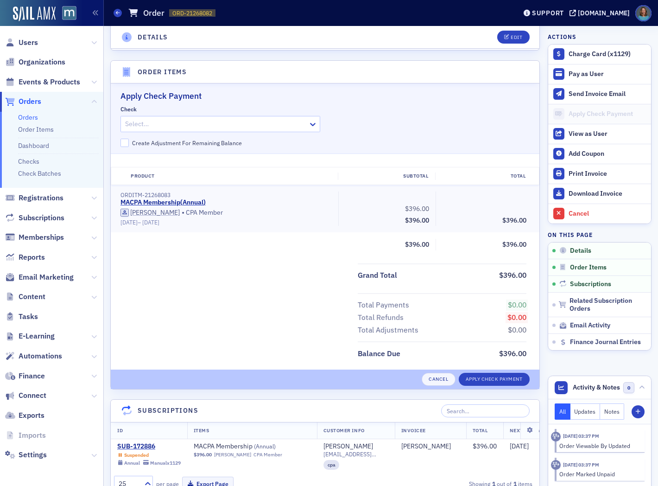
scroll to position [302, 0]
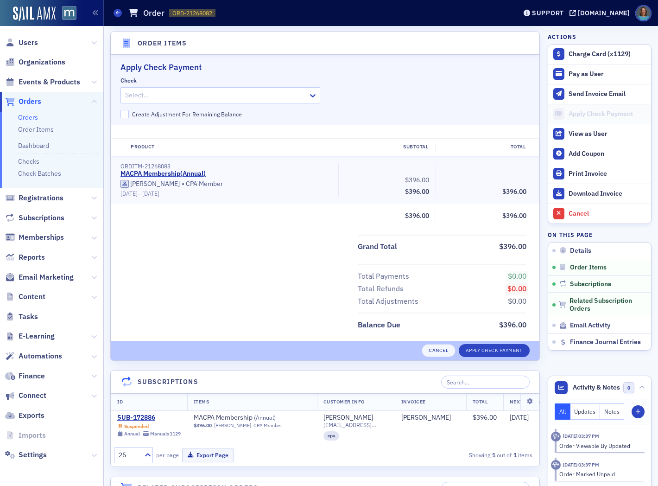
click at [212, 95] on div at bounding box center [215, 95] width 183 height 12
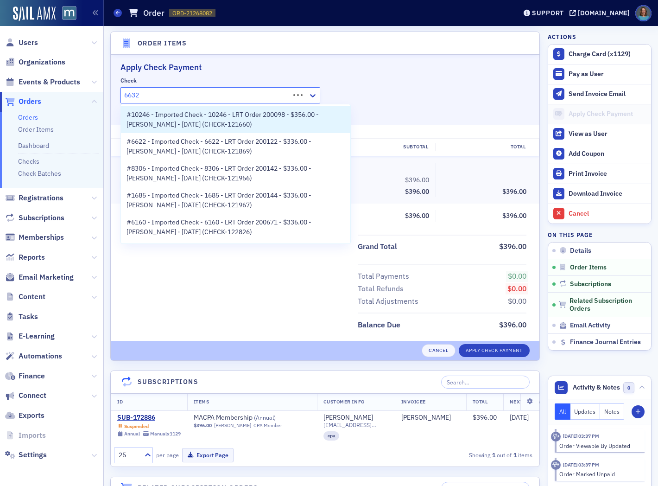
type input "66327"
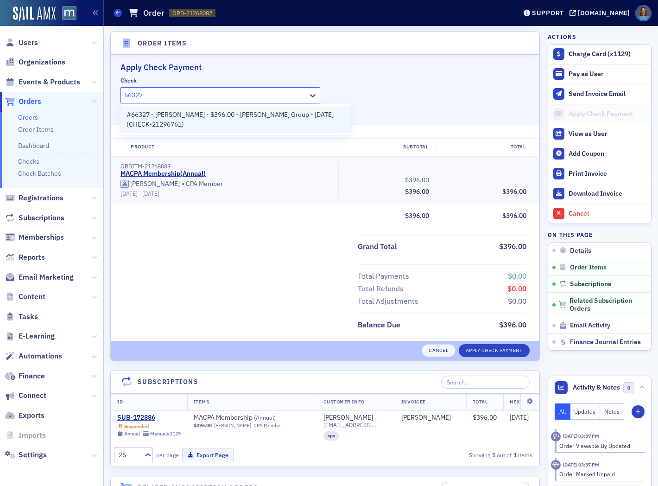
click at [209, 113] on span "#66327 - Richard Harrington - $396.00 - Bowers Group - 9/5/2025 (CHECK-21296761)" at bounding box center [236, 119] width 218 height 19
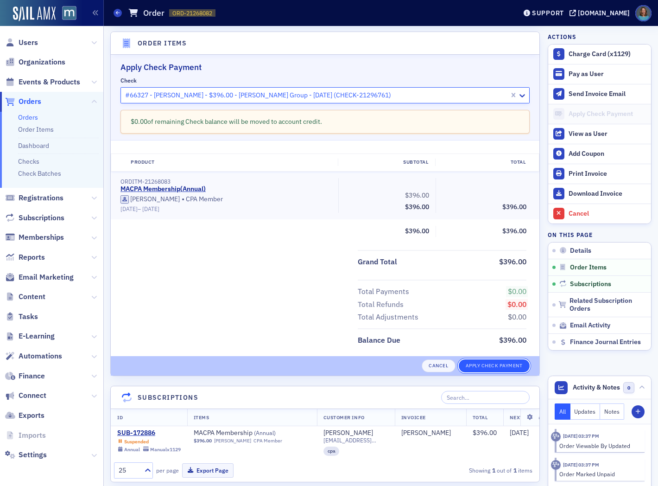
click at [475, 365] on button "Apply Check Payment" at bounding box center [494, 365] width 71 height 13
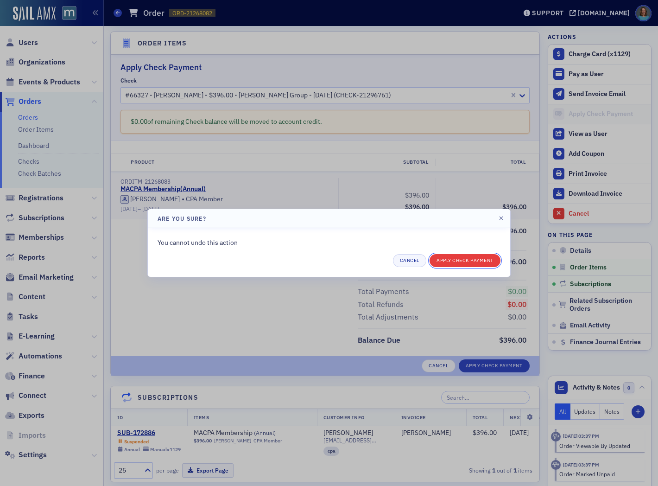
click at [482, 260] on button "Apply Check Payment" at bounding box center [465, 260] width 71 height 13
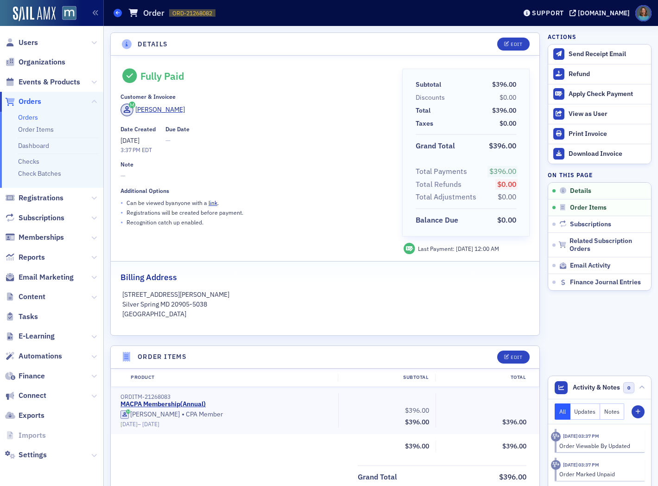
drag, startPoint x: 122, startPoint y: 11, endPoint x: 118, endPoint y: 14, distance: 4.9
click at [121, 11] on div "Orders Order ORD-21268082 21268082" at bounding box center [308, 13] width 389 height 18
click at [119, 13] on icon at bounding box center [118, 13] width 4 height 4
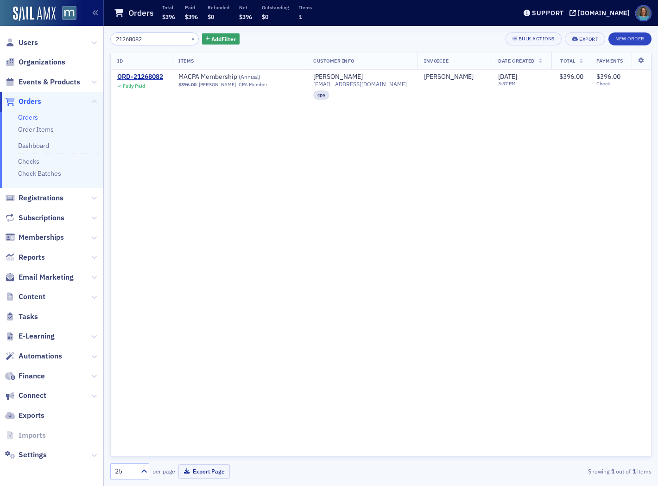
drag, startPoint x: 147, startPoint y: 38, endPoint x: 104, endPoint y: 34, distance: 43.2
click at [104, 34] on div "21268082 × Add Filter Bulk Actions Export New Order ID Items Customer Info Invo…" at bounding box center [381, 256] width 554 height 460
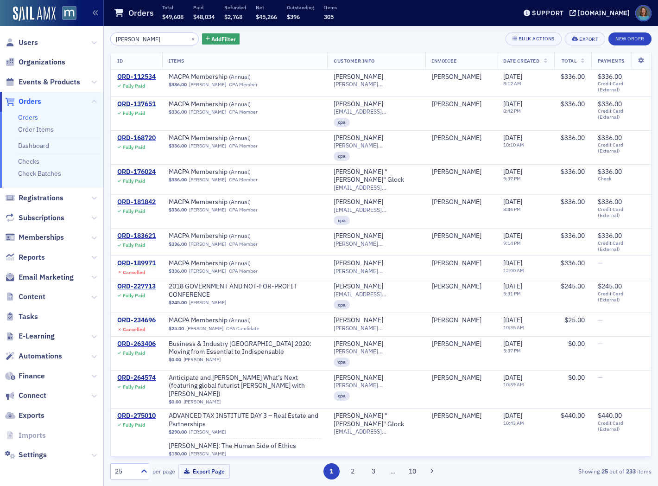
type input "sandra glock"
click at [544, 63] on icon at bounding box center [546, 61] width 4 height 5
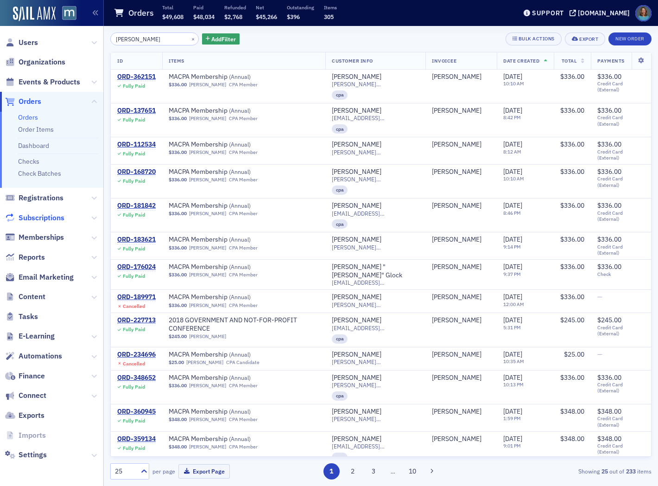
click at [59, 219] on span "Subscriptions" at bounding box center [42, 218] width 46 height 10
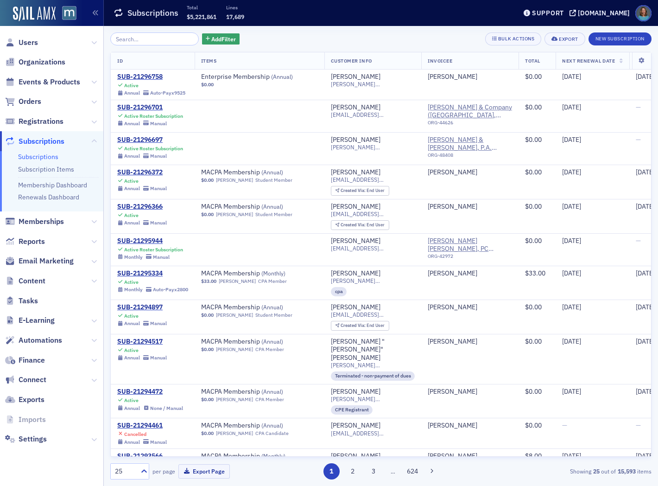
click at [150, 39] on input "search" at bounding box center [154, 38] width 89 height 13
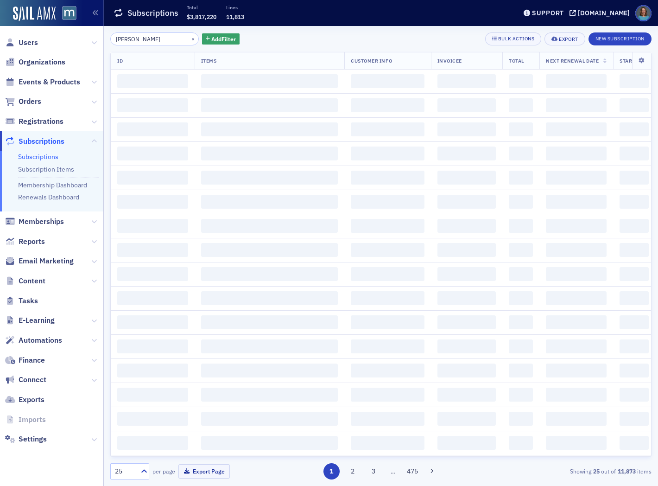
type input "sandra glock"
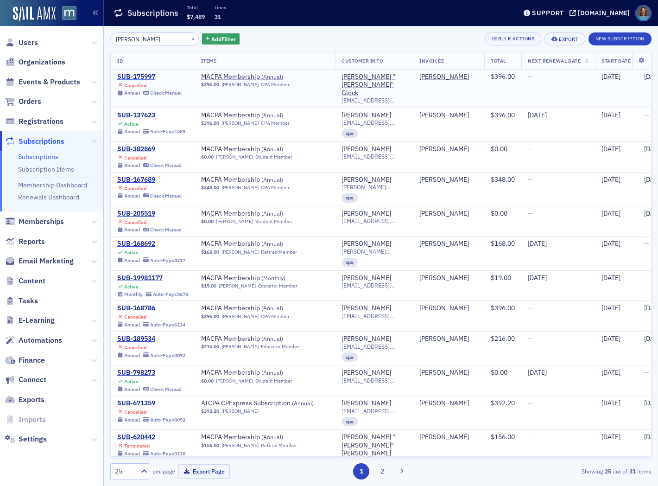
click at [143, 77] on div "SUB-175997" at bounding box center [149, 77] width 64 height 8
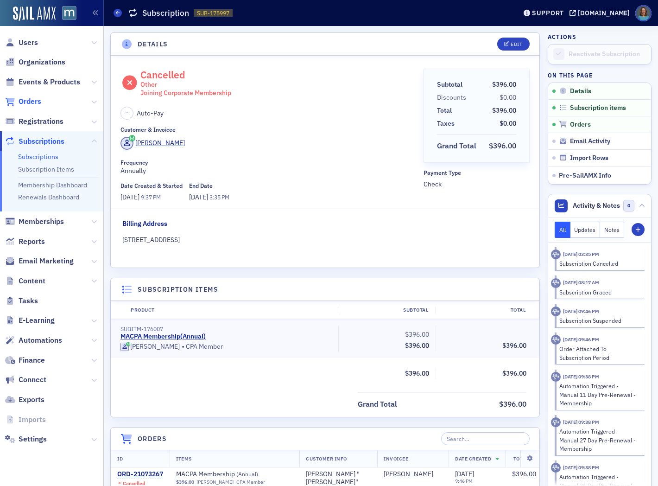
click at [29, 100] on span "Orders" at bounding box center [30, 101] width 23 height 10
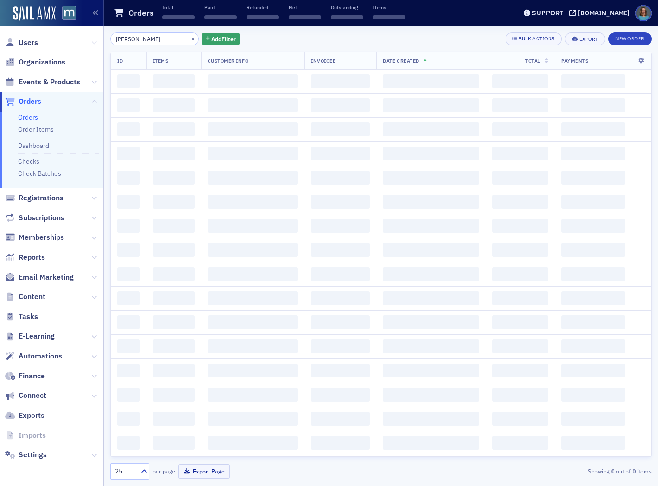
drag, startPoint x: 150, startPoint y: 38, endPoint x: 95, endPoint y: 38, distance: 55.2
click at [95, 38] on div "Users Organizations Events & Products Orders Orders Order Items Dashboard Check…" at bounding box center [329, 243] width 658 height 486
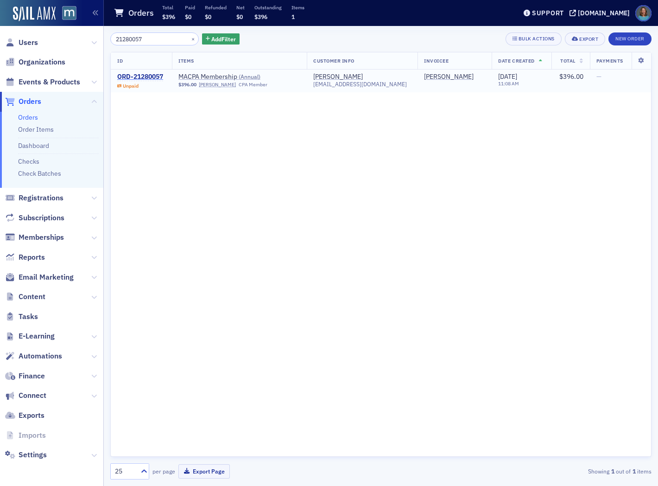
type input "21280057"
click at [135, 75] on div "ORD-21280057" at bounding box center [140, 77] width 46 height 8
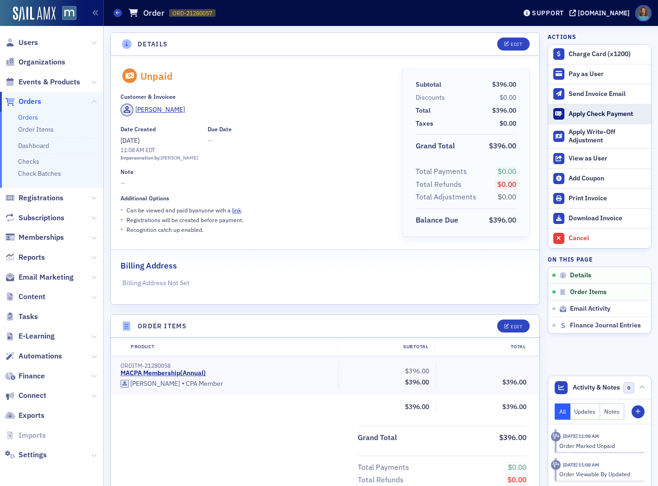
click at [579, 113] on div "Apply Check Payment" at bounding box center [608, 114] width 78 height 8
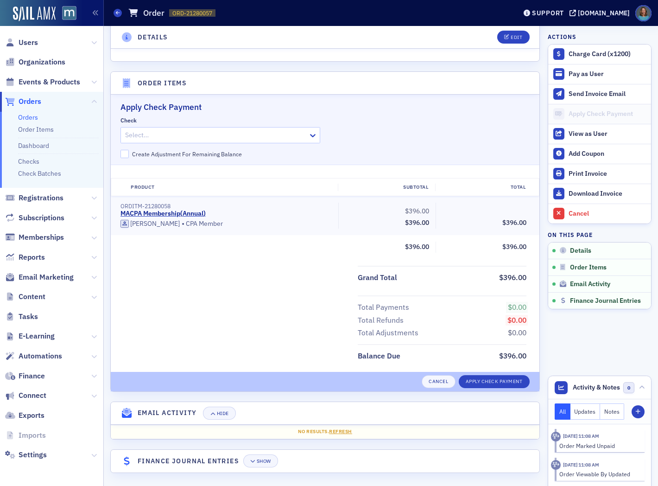
scroll to position [243, 0]
click at [235, 136] on div at bounding box center [215, 135] width 183 height 12
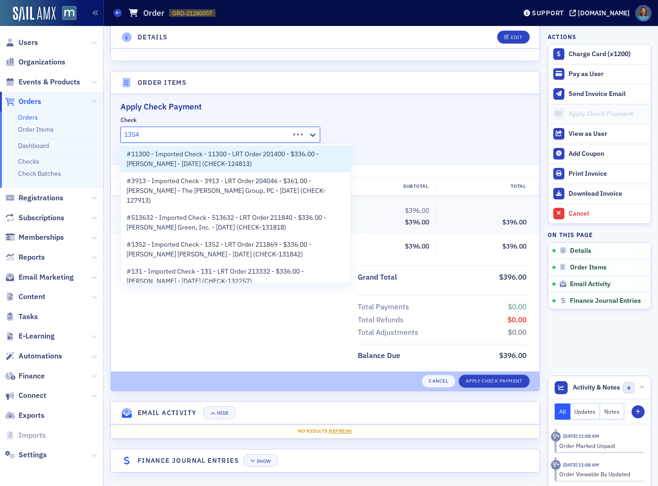
type input "13548"
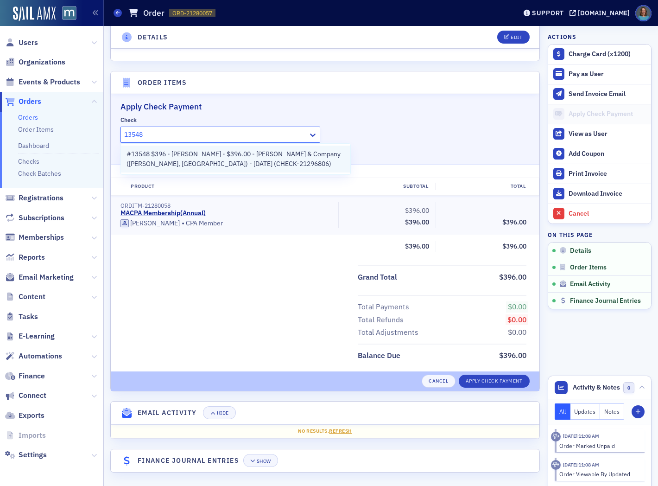
click at [225, 156] on span "#13548 $396 - Avery Carter - $396.00 - Allmond & Company (Lanham, MD) - 9/5/202…" at bounding box center [236, 158] width 218 height 19
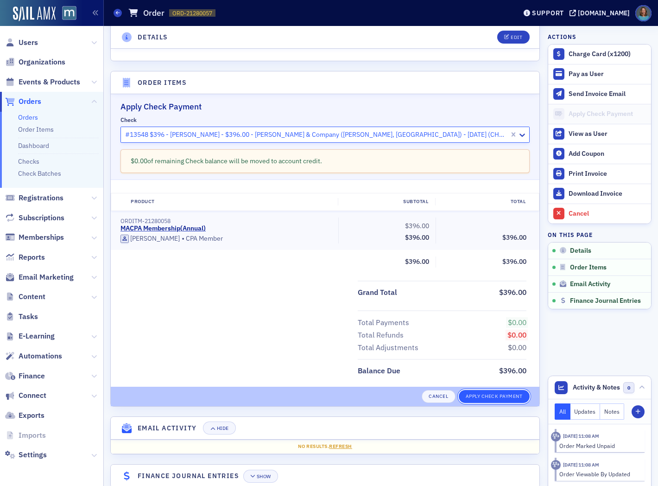
click at [485, 395] on button "Apply Check Payment" at bounding box center [494, 396] width 71 height 13
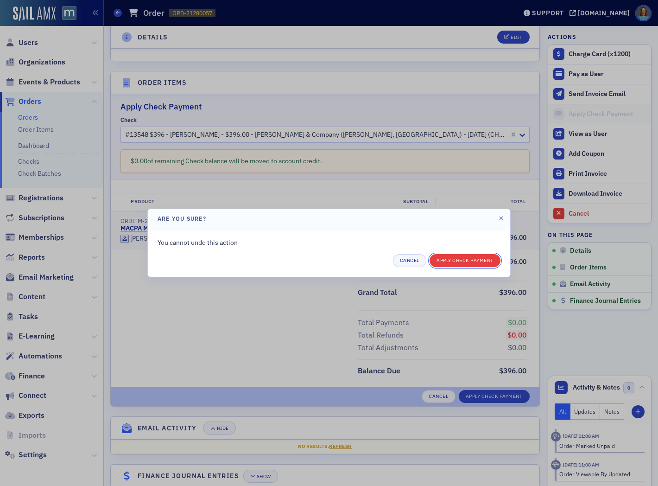
click at [468, 261] on button "Apply Check Payment" at bounding box center [465, 260] width 71 height 13
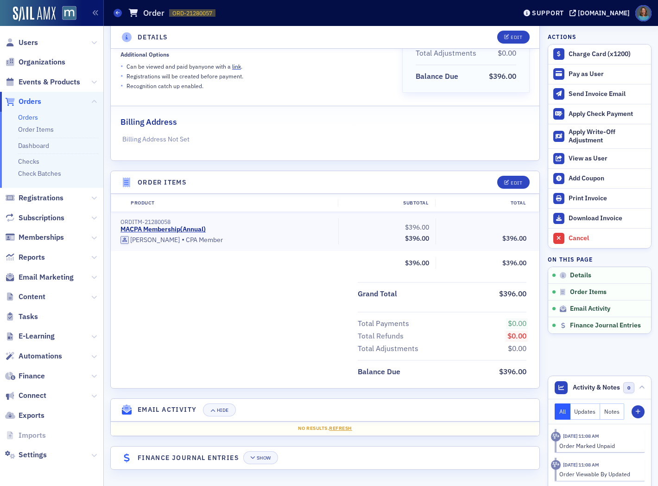
scroll to position [141, 0]
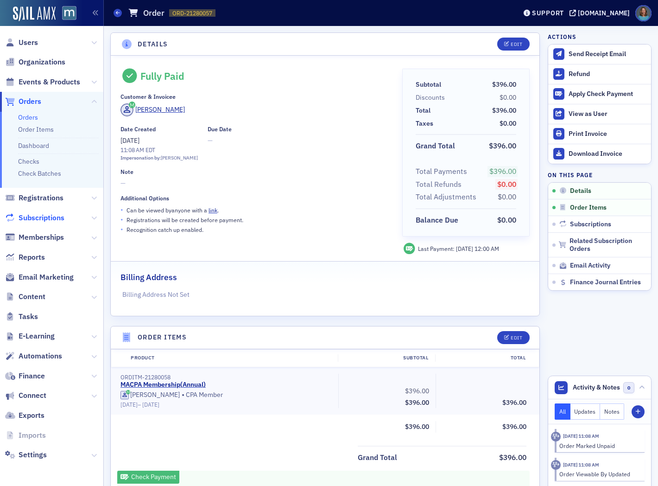
click at [44, 219] on span "Subscriptions" at bounding box center [42, 218] width 46 height 10
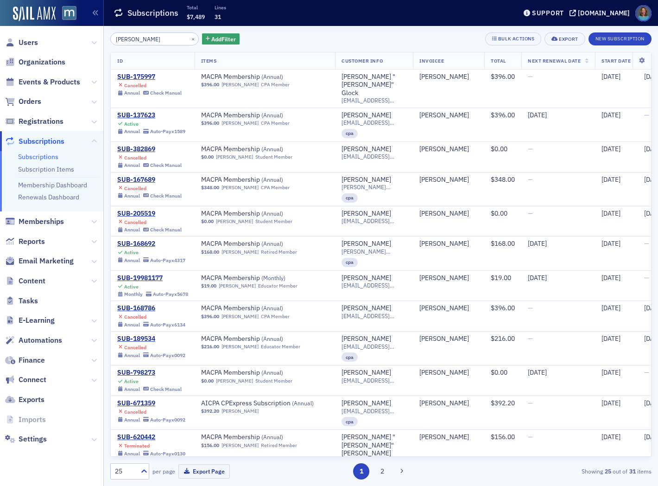
drag, startPoint x: 153, startPoint y: 41, endPoint x: 130, endPoint y: 40, distance: 23.2
click at [130, 40] on input "sandra glock" at bounding box center [154, 38] width 89 height 13
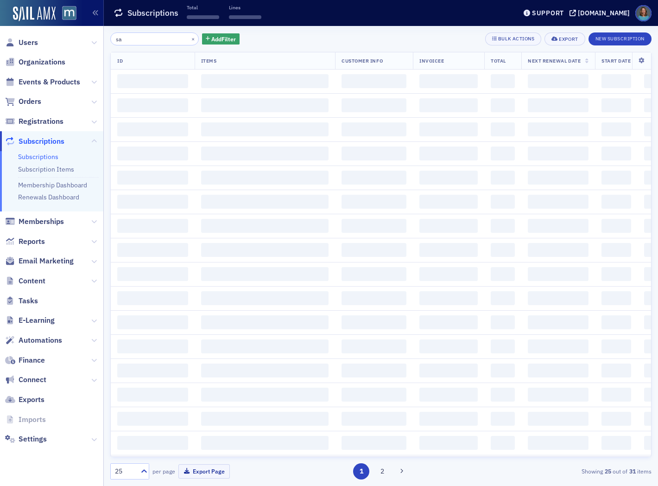
type input "s"
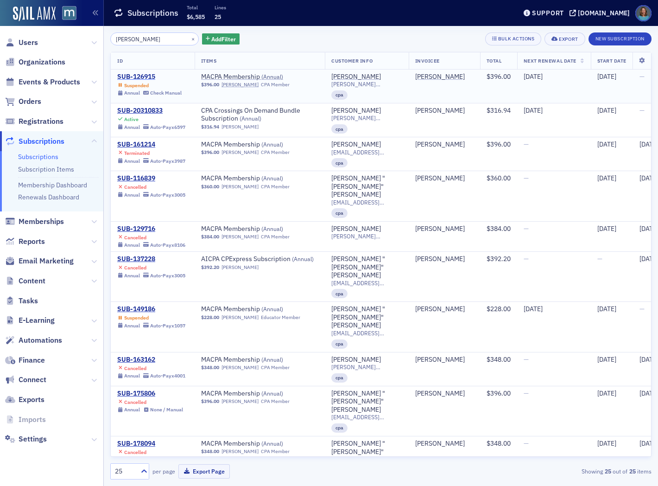
type input "peggy harrison"
click at [149, 76] on div "SUB-126915" at bounding box center [149, 77] width 64 height 8
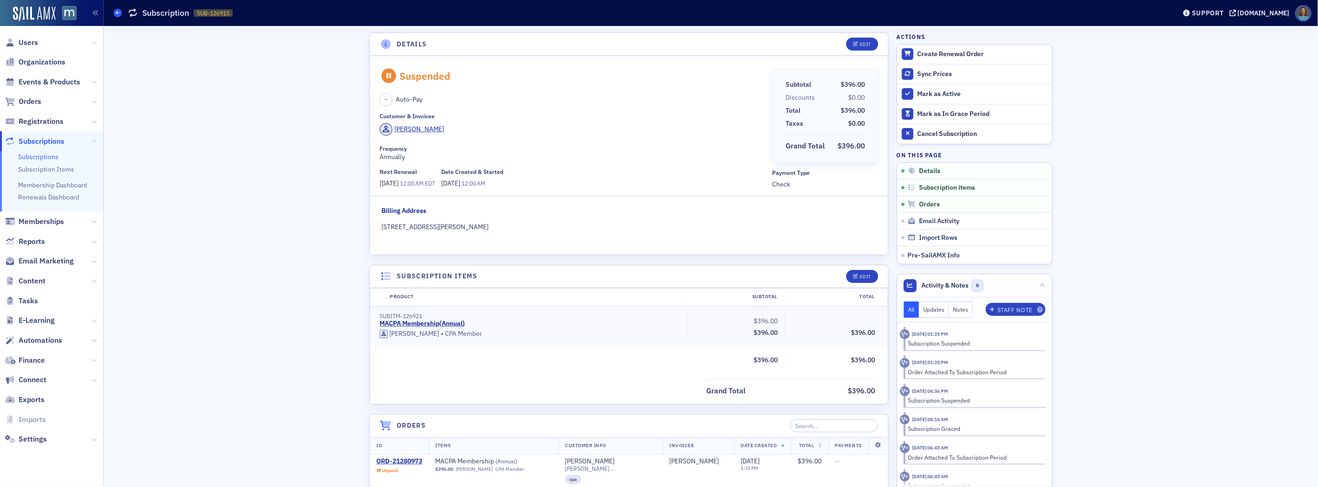
click at [118, 14] on icon at bounding box center [118, 13] width 4 height 4
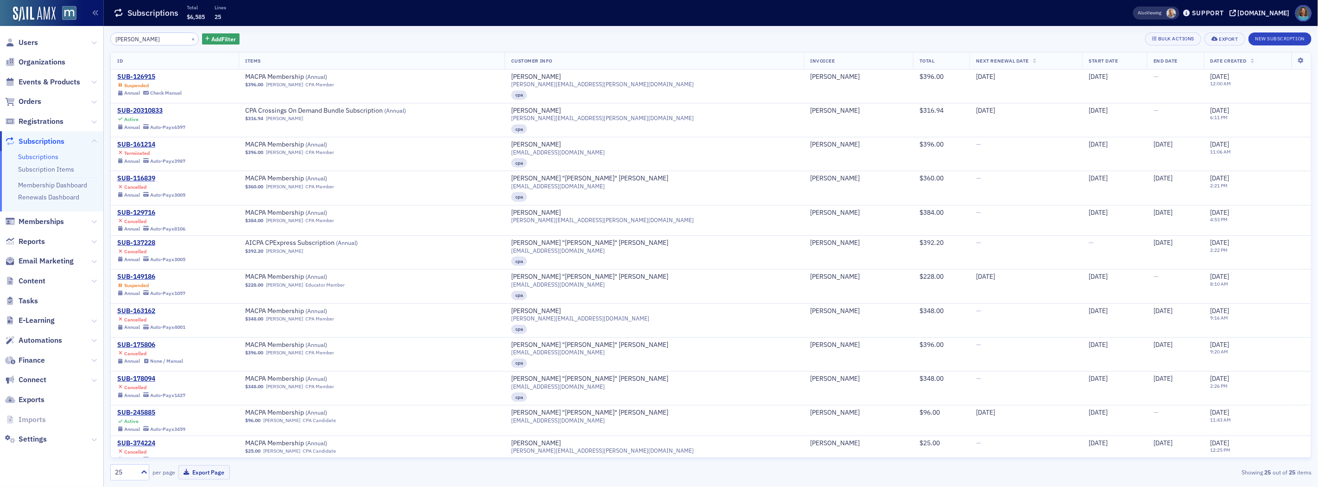
drag, startPoint x: 140, startPoint y: 36, endPoint x: 121, endPoint y: 37, distance: 19.5
click at [121, 37] on input "peggy harrison" at bounding box center [154, 38] width 89 height 13
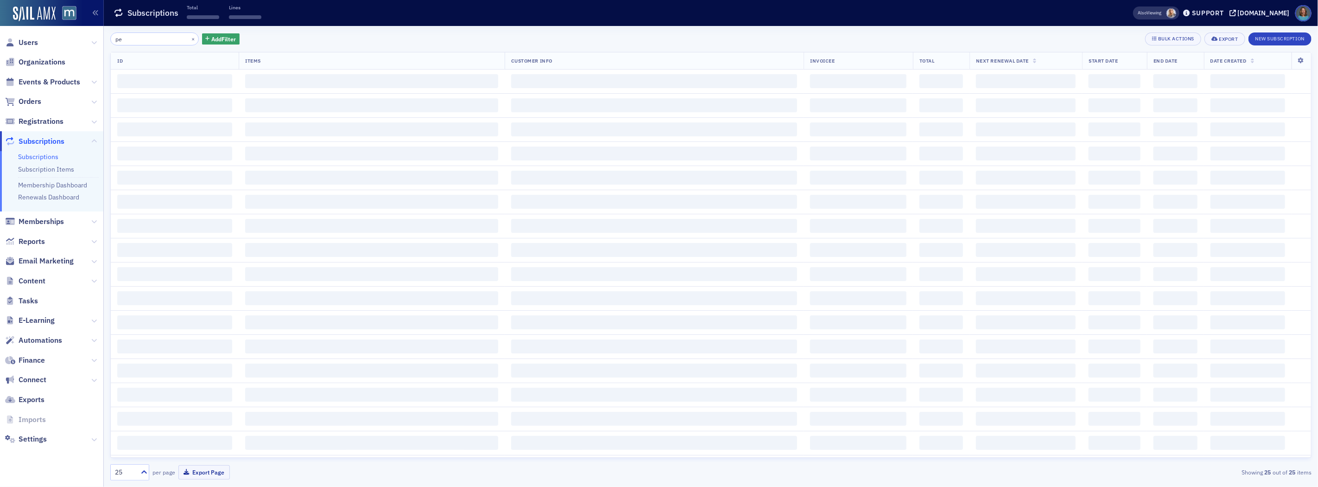
type input "p"
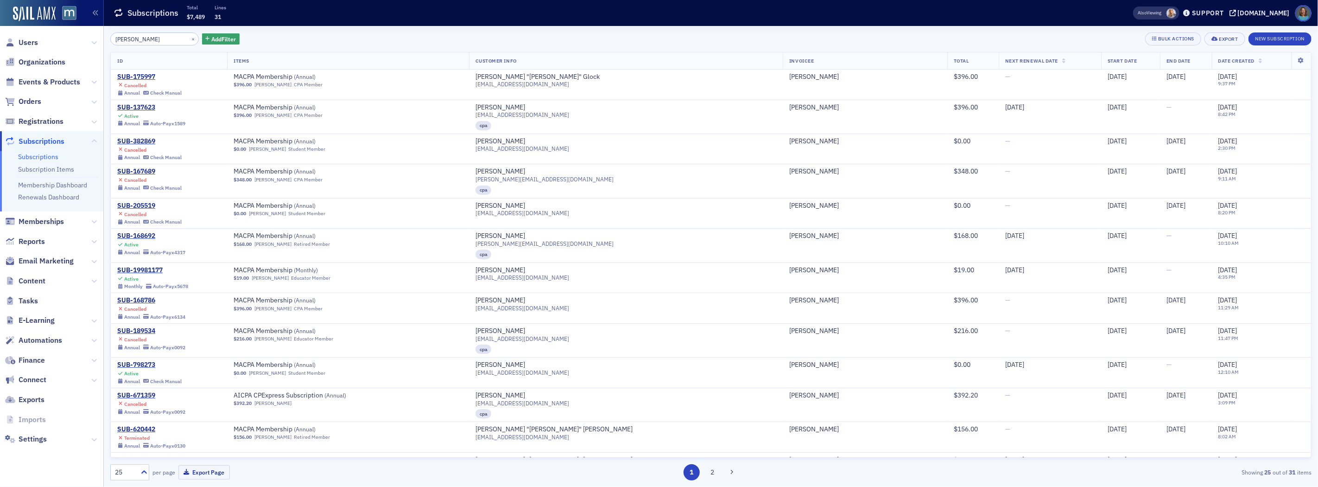
type input "sandra glock"
click at [152, 77] on div "SUB-175997" at bounding box center [149, 77] width 64 height 8
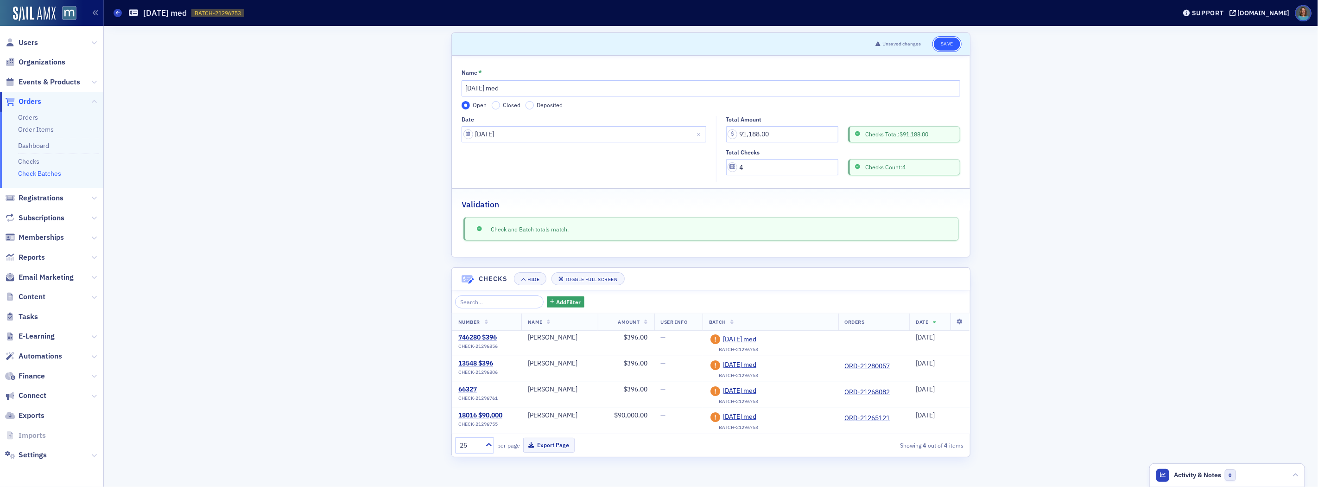
click at [951, 44] on button "Save" at bounding box center [947, 44] width 26 height 13
